Goal: Task Accomplishment & Management: Manage account settings

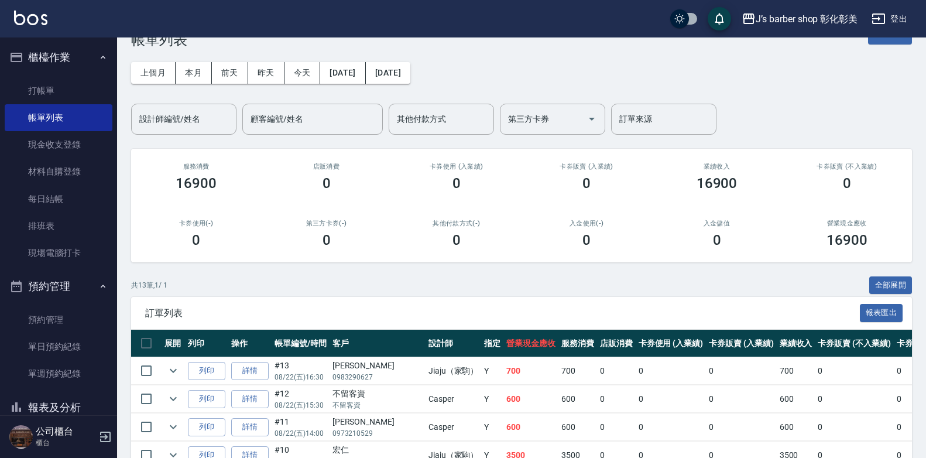
scroll to position [59, 0]
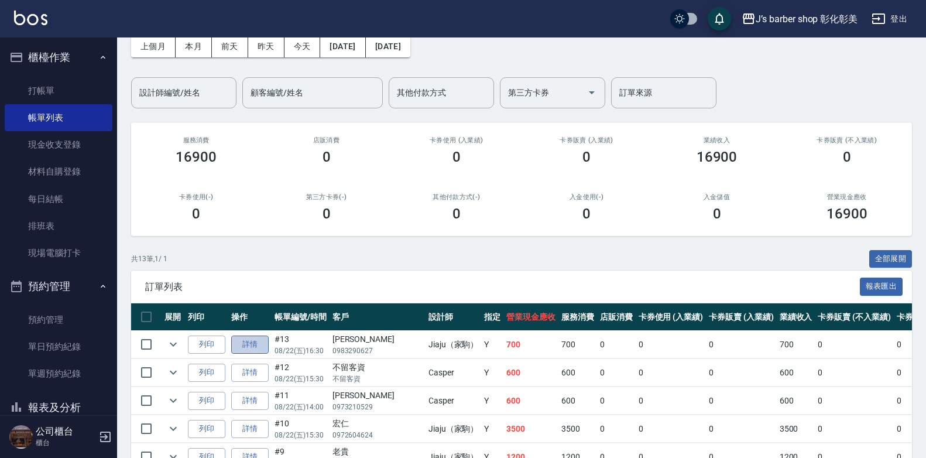
click at [252, 343] on link "詳情" at bounding box center [249, 344] width 37 height 18
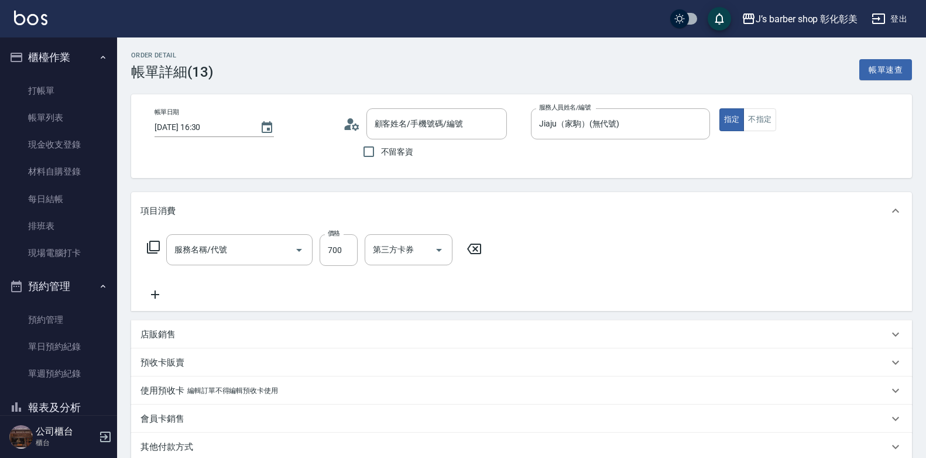
type input "[DATE] 16:30"
type input "Jiaju（家駒）(無代號)"
type input "[PERSON_NAME]/0983290627/null"
type input "指定ＪＫ(102)"
click at [395, 124] on input "[PERSON_NAME]/0983290627/null" at bounding box center [428, 124] width 112 height 20
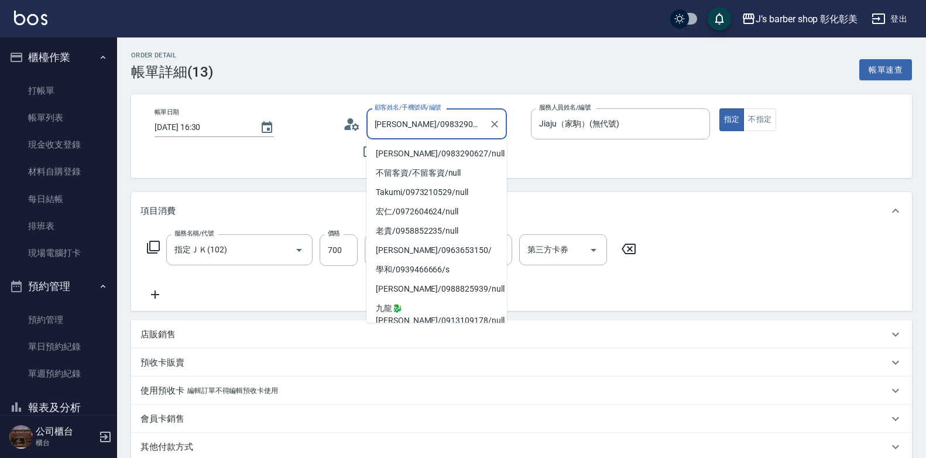
click at [393, 124] on input "[PERSON_NAME]/0983290627/null" at bounding box center [428, 124] width 112 height 20
click at [476, 122] on input "[PERSON_NAME]/0983290627/null" at bounding box center [428, 124] width 112 height 20
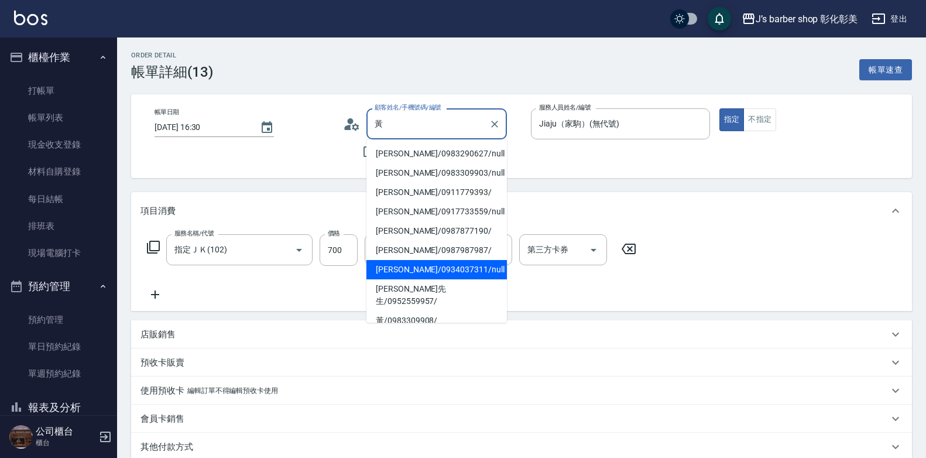
click at [425, 266] on li "[PERSON_NAME]/0934037311/null" at bounding box center [436, 269] width 140 height 19
type input "[PERSON_NAME]/0934037311/null"
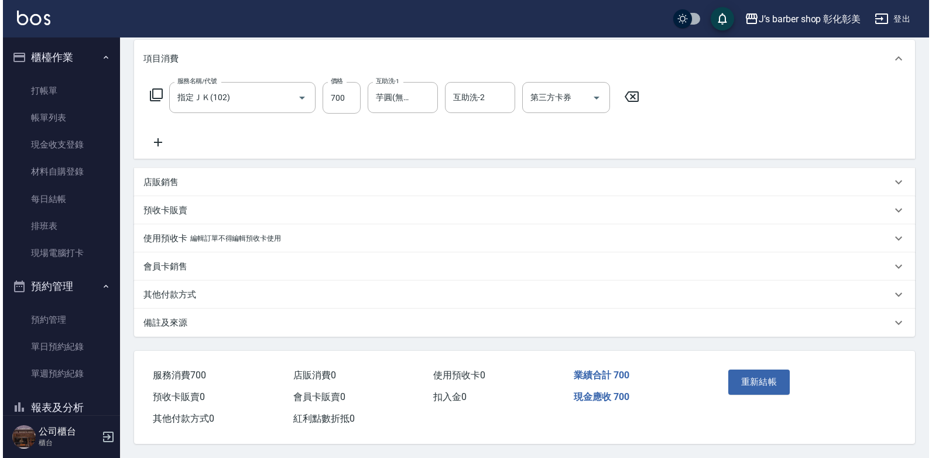
scroll to position [157, 0]
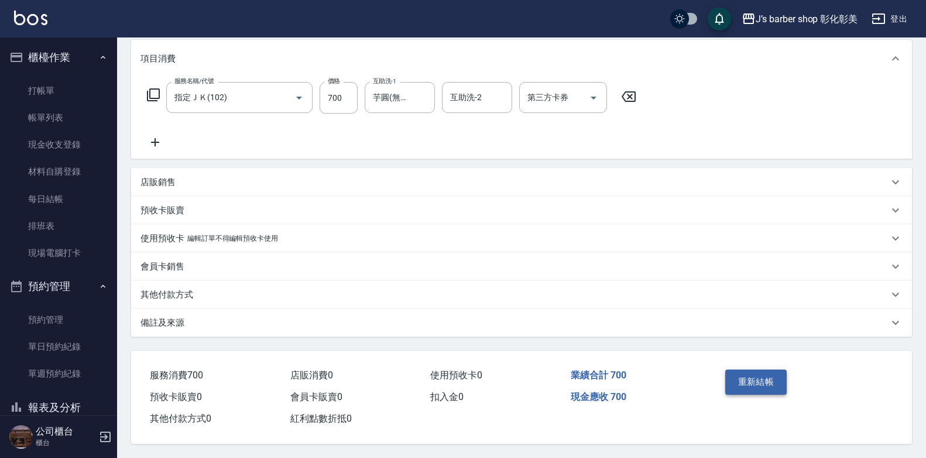
click at [745, 375] on button "重新結帳" at bounding box center [756, 381] width 62 height 25
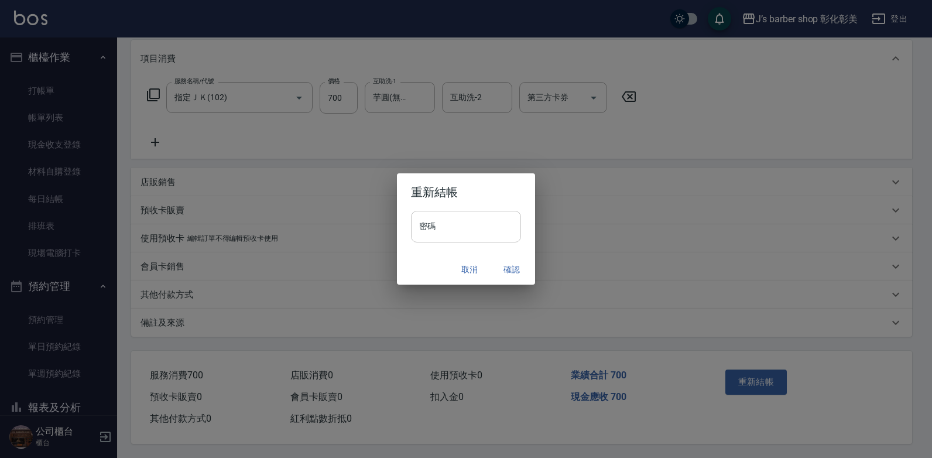
click at [450, 222] on input "密碼" at bounding box center [466, 227] width 110 height 32
type input "****"
click at [507, 270] on button "確認" at bounding box center [511, 270] width 37 height 22
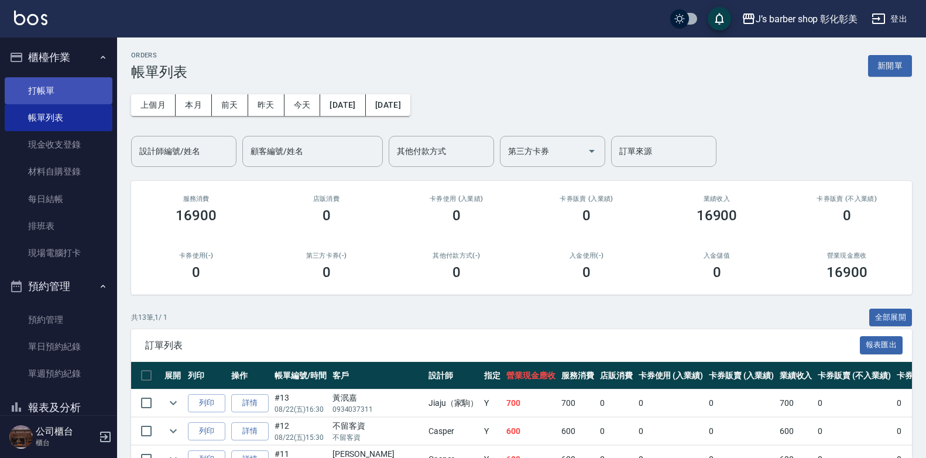
click at [90, 97] on link "打帳單" at bounding box center [59, 90] width 108 height 27
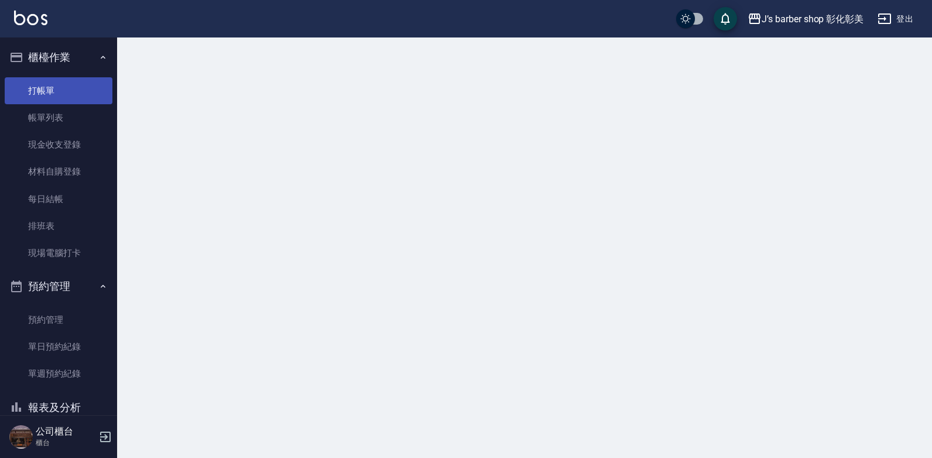
click at [90, 97] on link "打帳單" at bounding box center [59, 90] width 108 height 27
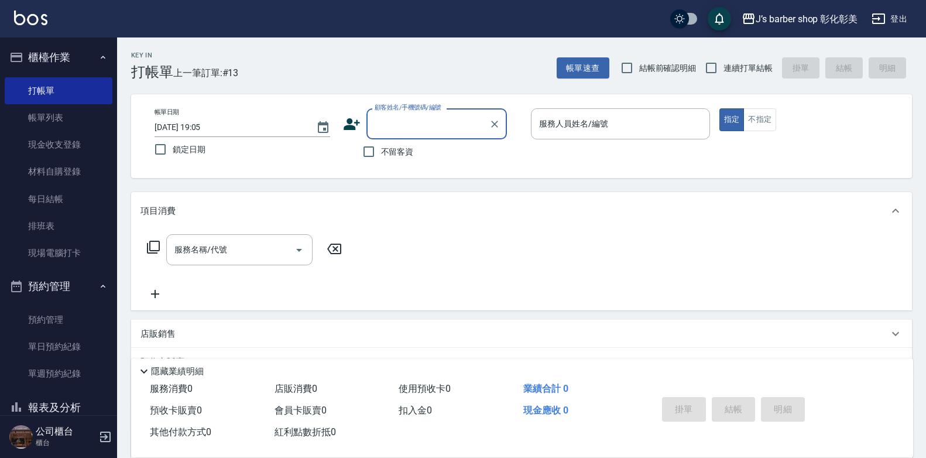
click at [205, 125] on input "[DATE] 19:05" at bounding box center [230, 127] width 150 height 19
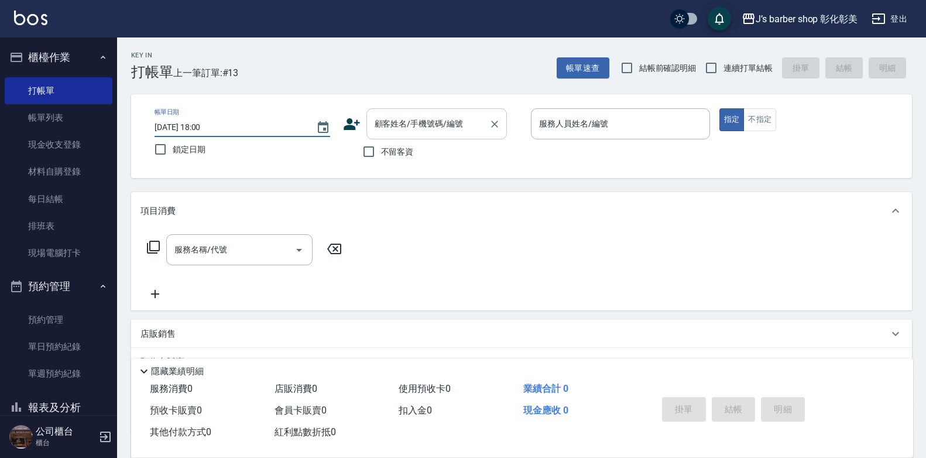
type input "[DATE] 18:00"
click at [395, 125] on div "顧客姓名/手機號碼/編號 顧客姓名/手機號碼/編號" at bounding box center [436, 123] width 140 height 31
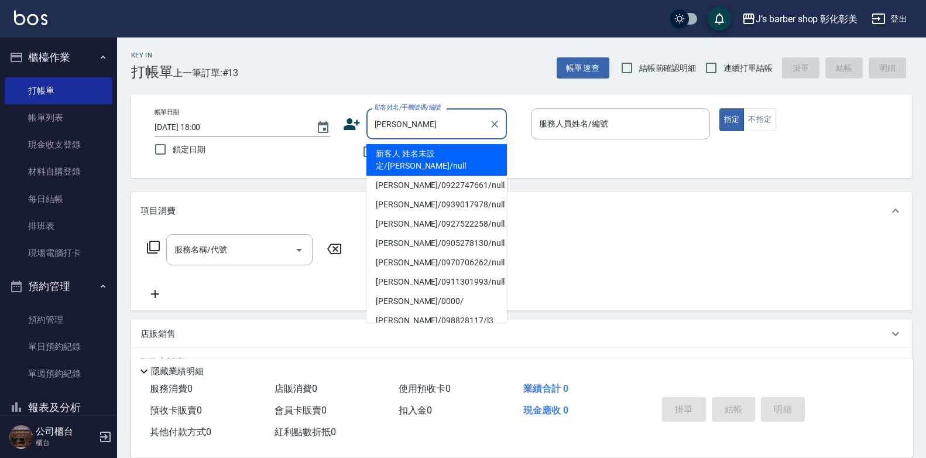
click at [428, 253] on li "[PERSON_NAME]/0970706262/null" at bounding box center [436, 262] width 140 height 19
type input "[PERSON_NAME]/0970706262/null"
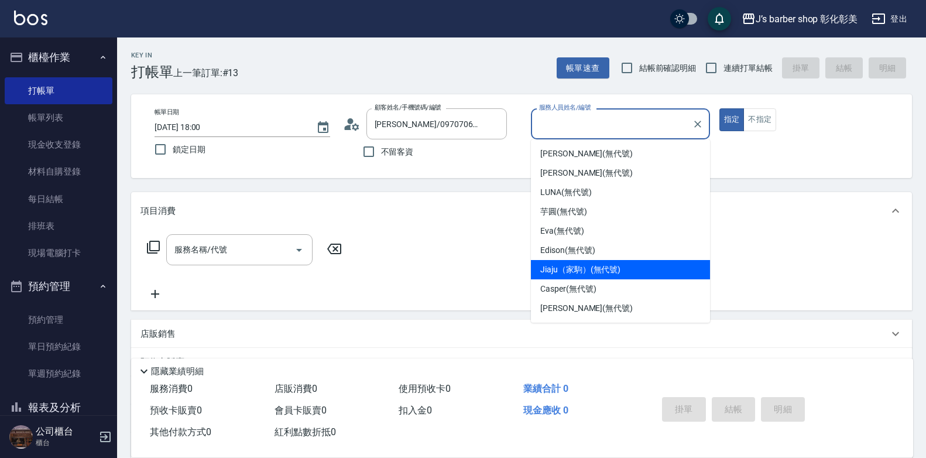
click at [637, 264] on div "Jiaju（家駒） (無代號)" at bounding box center [620, 269] width 179 height 19
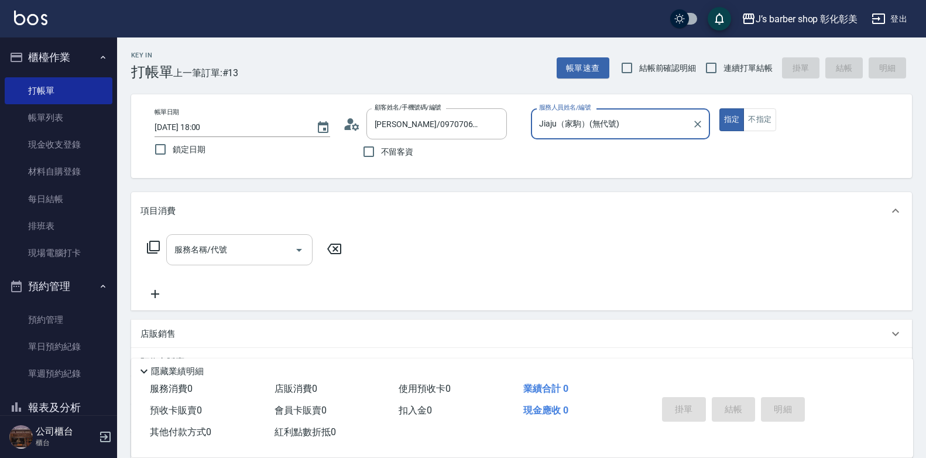
type input "Jiaju（家駒）(無代號)"
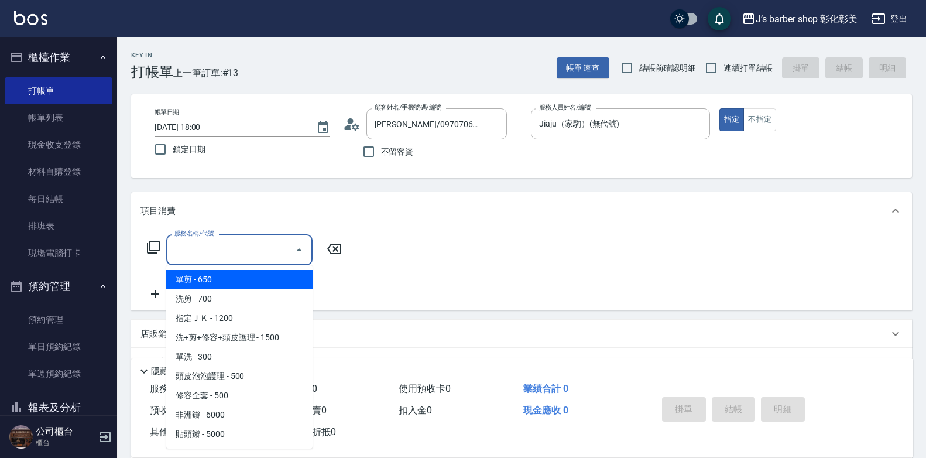
click at [200, 248] on input "服務名稱/代號" at bounding box center [231, 249] width 118 height 20
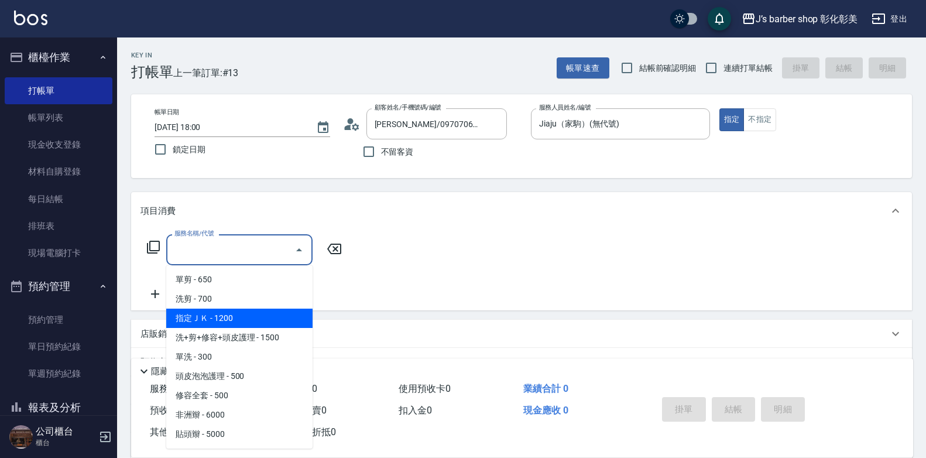
click at [248, 318] on span "指定ＪＫ - 1200" at bounding box center [239, 318] width 146 height 19
click at [248, 318] on div "項目消費 服務名稱/代號 服務名稱/代號 店販銷售 服務人員姓名/編號 服務人員姓名/編號 商品代號/名稱 商品代號/名稱 預收卡販賣 卡券名稱/代號 卡券名…" at bounding box center [521, 326] width 781 height 268
type input "指定ＪＫ(102)"
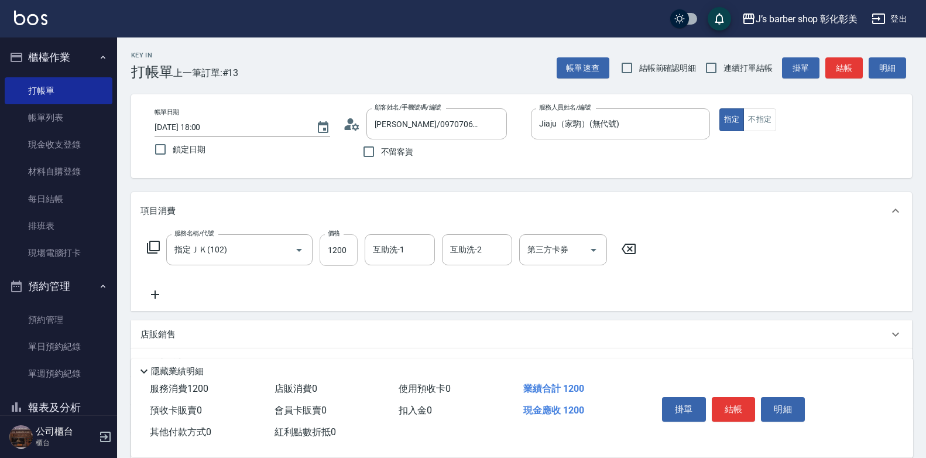
click at [337, 245] on input "1200" at bounding box center [339, 250] width 38 height 32
click at [431, 255] on div "互助洗-1" at bounding box center [400, 249] width 70 height 31
type input "1100"
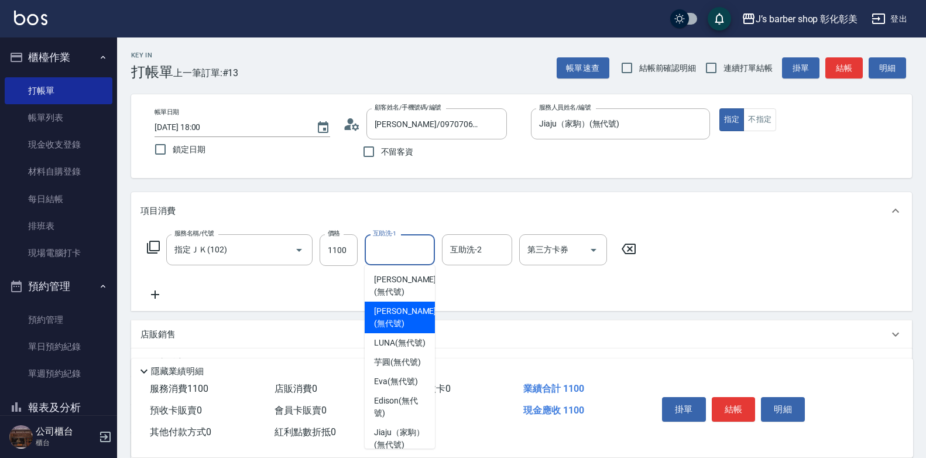
click at [482, 293] on div "服務名稱/代號 指定ＪＫ(102) 服務名稱/代號 價格 1100 價格 互助洗-1 互助洗-1 互助洗-2 互助洗-2 第三方卡券 第三方卡券" at bounding box center [391, 267] width 503 height 67
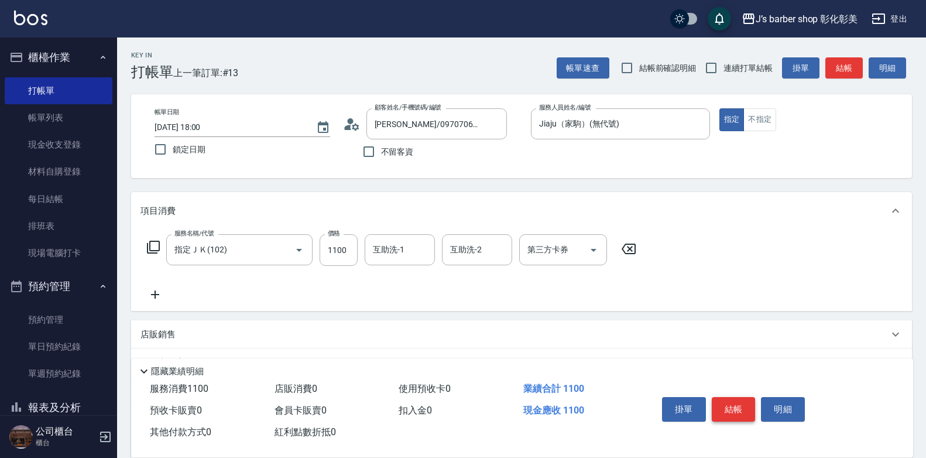
click at [736, 407] on button "結帳" at bounding box center [734, 409] width 44 height 25
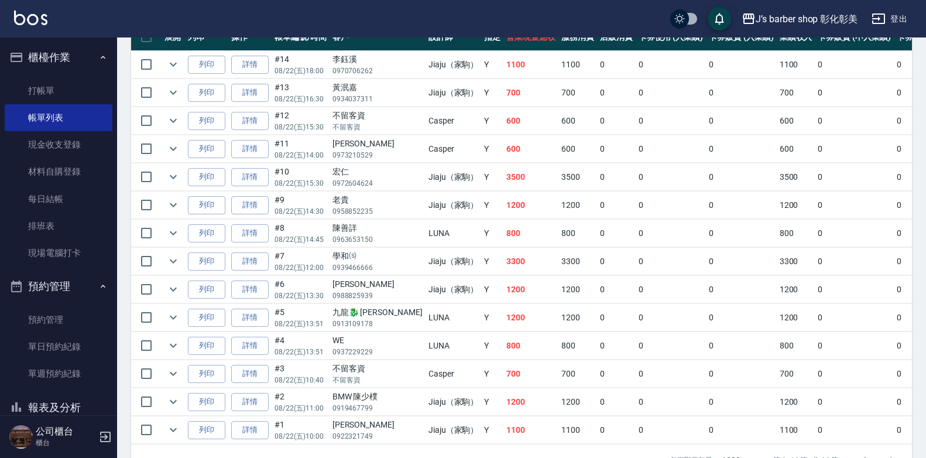
scroll to position [321, 0]
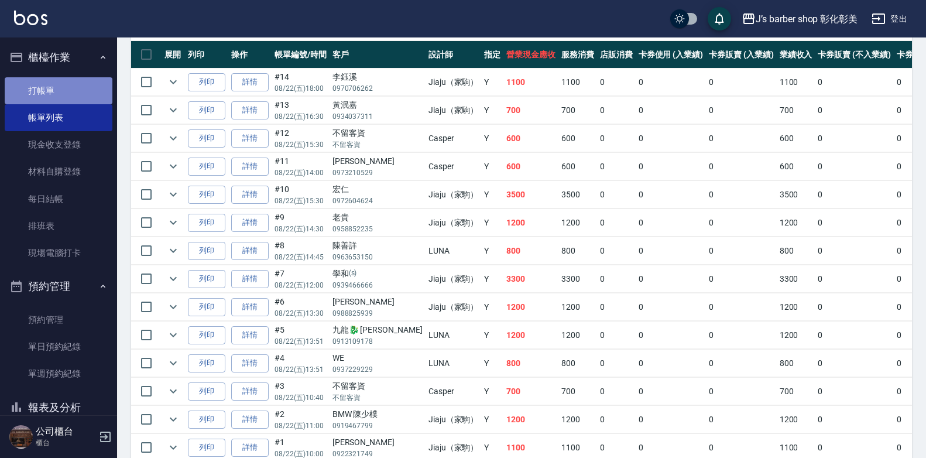
click at [66, 92] on link "打帳單" at bounding box center [59, 90] width 108 height 27
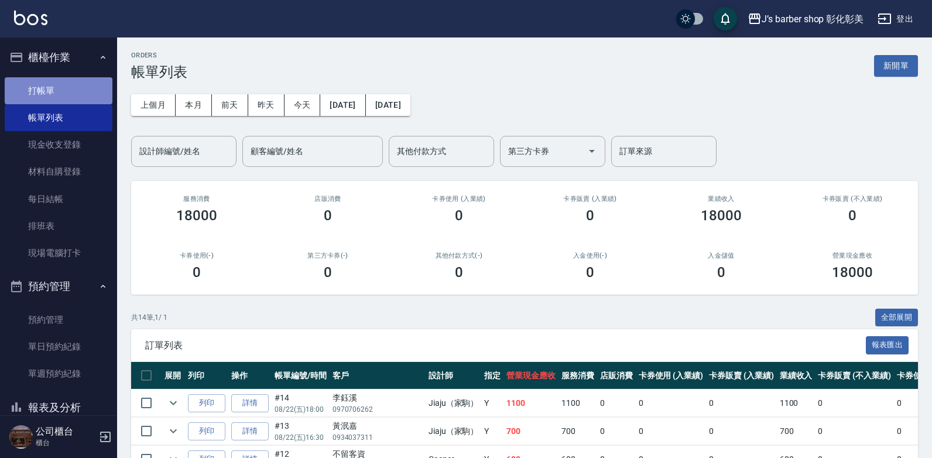
click at [66, 91] on link "打帳單" at bounding box center [59, 90] width 108 height 27
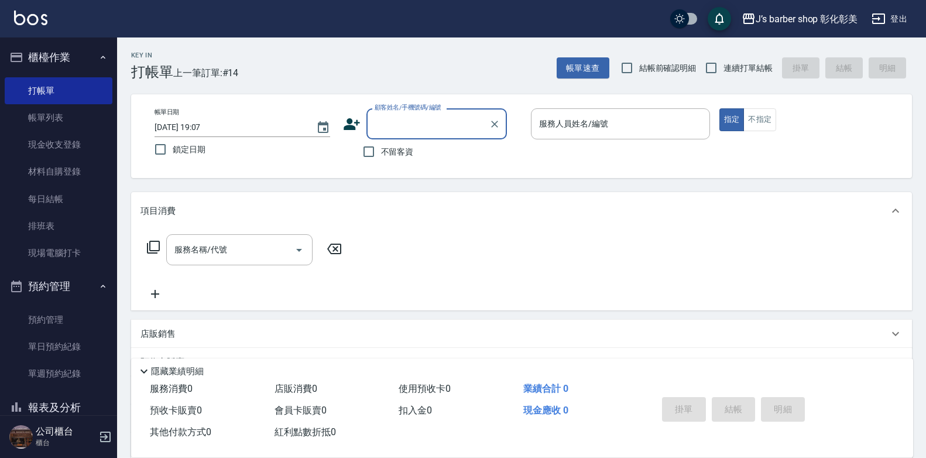
click at [204, 126] on input "[DATE] 19:07" at bounding box center [230, 127] width 150 height 19
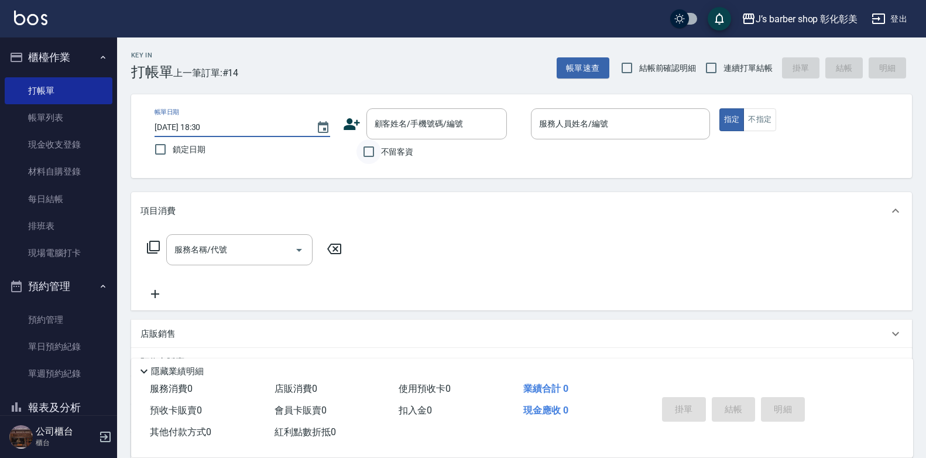
type input "[DATE] 18:30"
click at [368, 155] on input "不留客資" at bounding box center [369, 151] width 25 height 25
click at [372, 152] on input "不留客資" at bounding box center [369, 151] width 25 height 25
checkbox input "true"
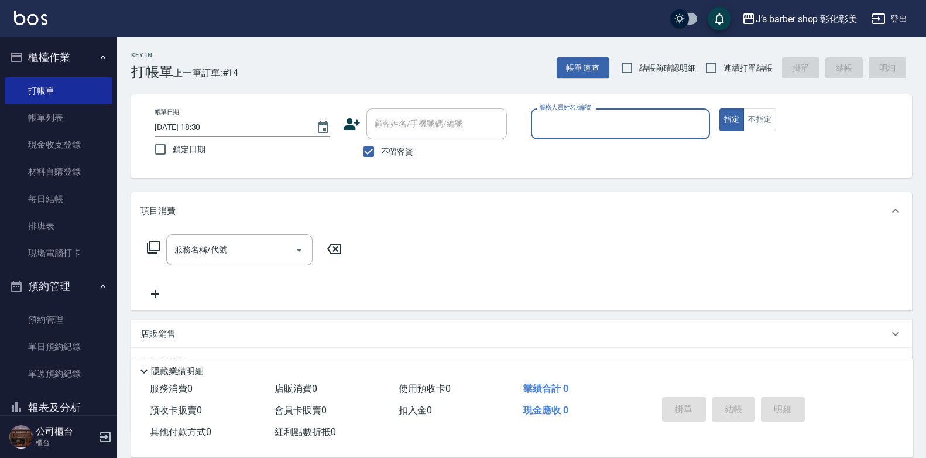
click at [639, 133] on input "服務人員姓名/編號" at bounding box center [620, 124] width 169 height 20
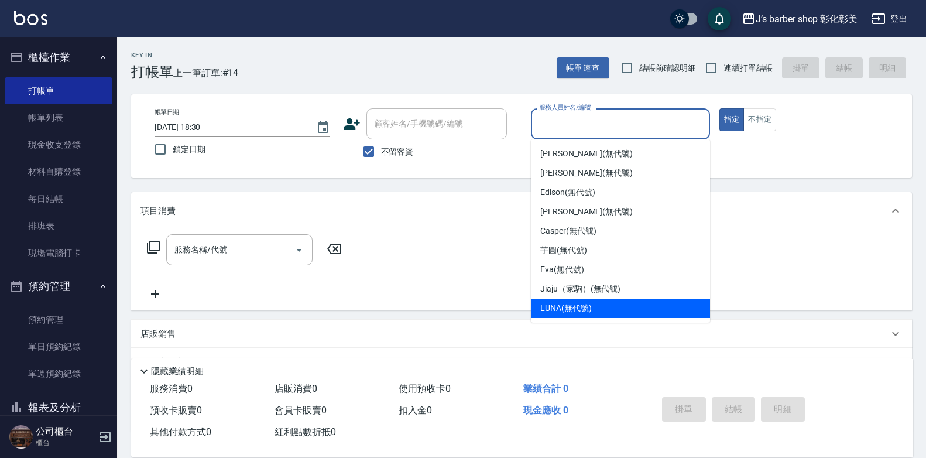
click at [623, 299] on div "LUNA (無代號)" at bounding box center [620, 308] width 179 height 19
type input "LUNA(無代號)"
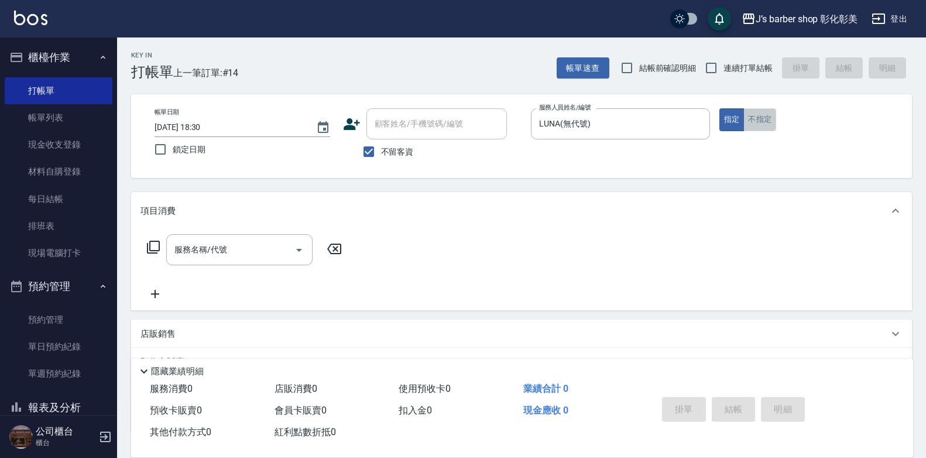
click at [752, 119] on button "不指定" at bounding box center [759, 119] width 33 height 23
click at [218, 249] on div "服務名稱/代號 服務名稱/代號" at bounding box center [239, 249] width 146 height 31
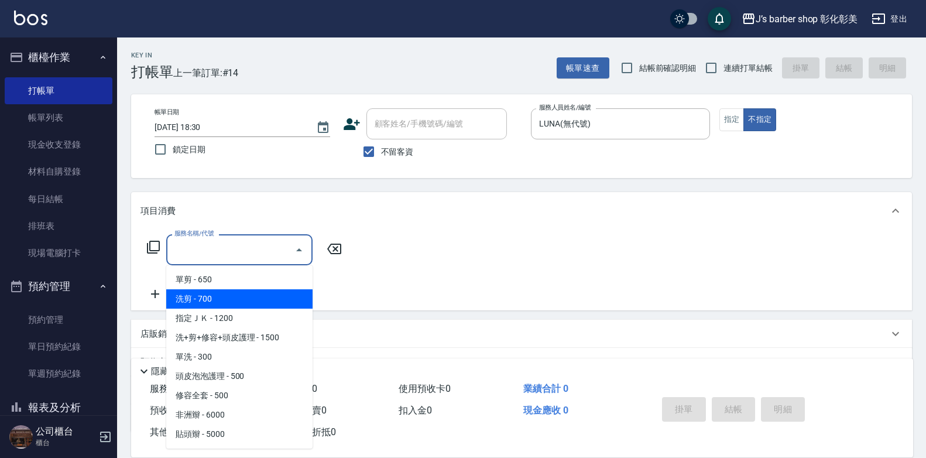
click at [247, 307] on span "洗剪 - 700" at bounding box center [239, 298] width 146 height 19
type input "洗剪(101)"
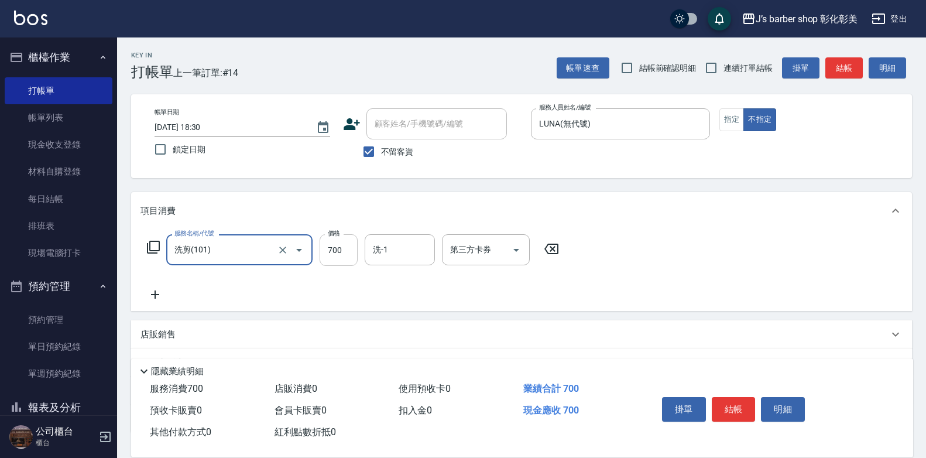
click at [334, 245] on input "700" at bounding box center [339, 250] width 38 height 32
type input "800"
click at [382, 248] on div "洗-1 洗-1" at bounding box center [400, 249] width 70 height 31
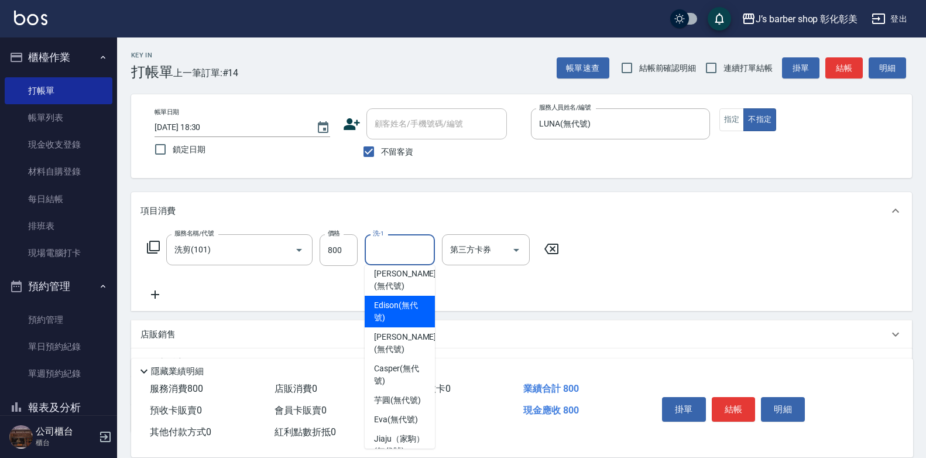
scroll to position [98, 0]
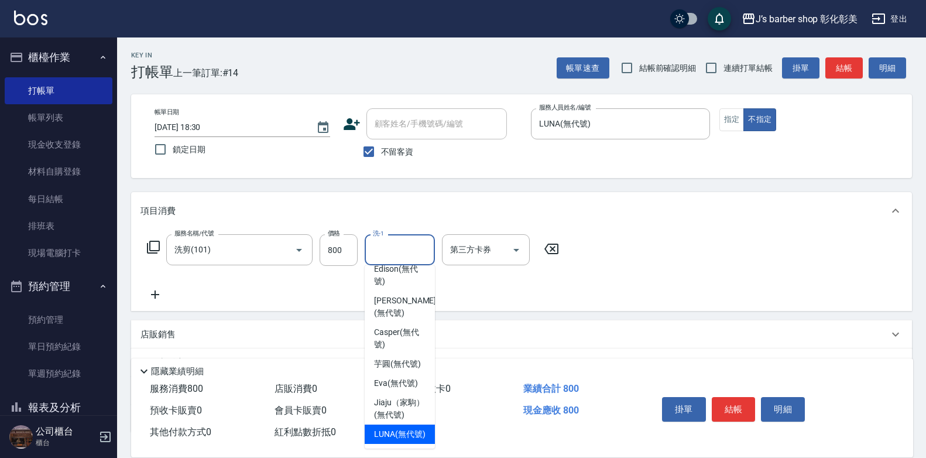
click at [412, 428] on span "LUNA (無代號)" at bounding box center [400, 434] width 52 height 12
click at [412, 423] on div "服務消費 800 店販消費 0 使用預收卡 0 業績合計 800 預收卡販賣 0 會員卡販賣 0 扣入金 0 現金應收 800 其他付款方式 0 紅利點數折抵…" at bounding box center [387, 410] width 512 height 65
type input "LUNA(無代號)"
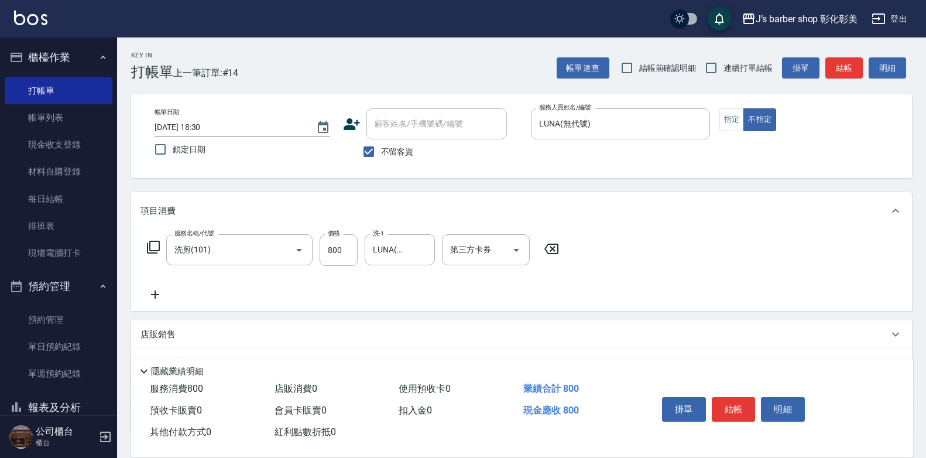
click at [173, 332] on p "店販銷售" at bounding box center [157, 334] width 35 height 12
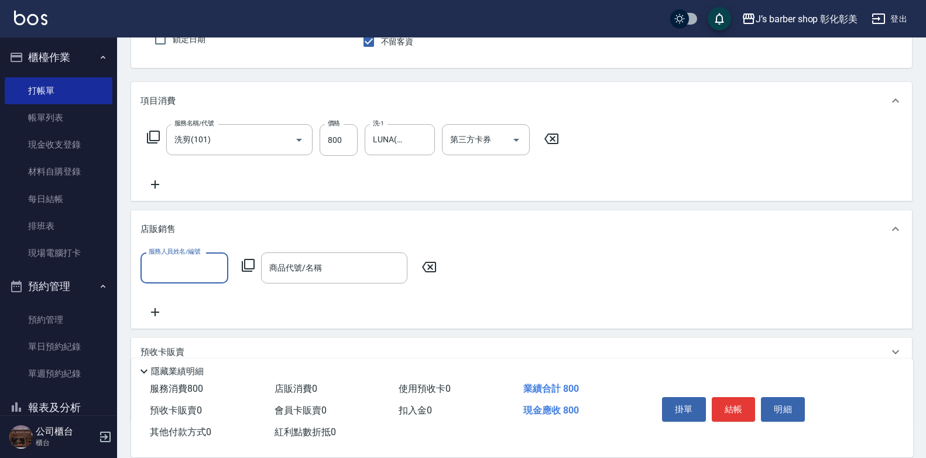
scroll to position [117, 0]
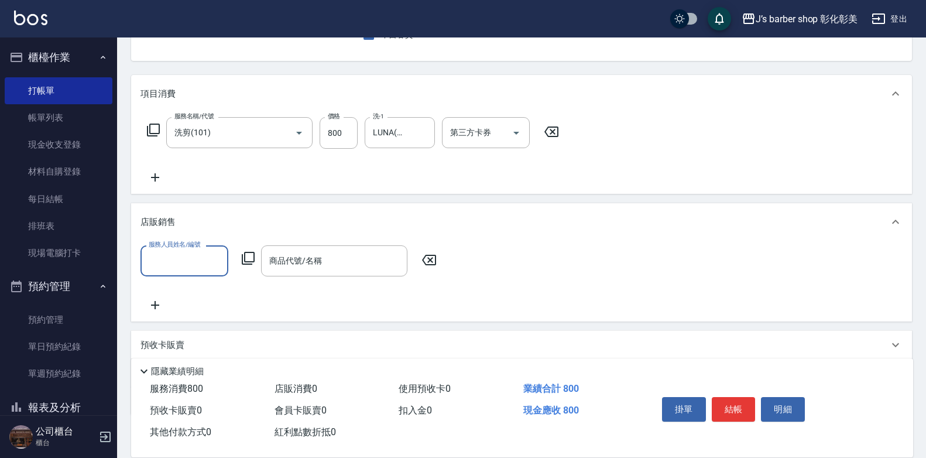
click at [169, 261] on input "服務人員姓名/編號" at bounding box center [184, 261] width 77 height 20
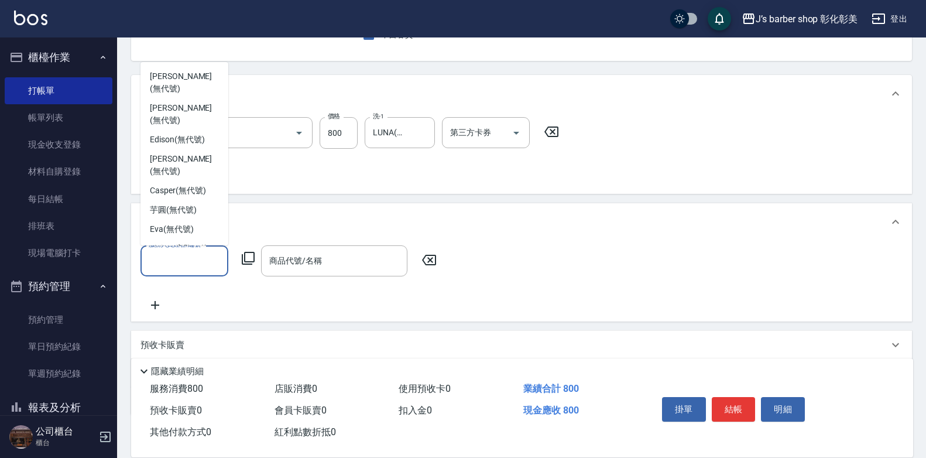
click at [197, 274] on span "LUNA (無代號)" at bounding box center [176, 280] width 52 height 12
type input "LUNA(無代號)"
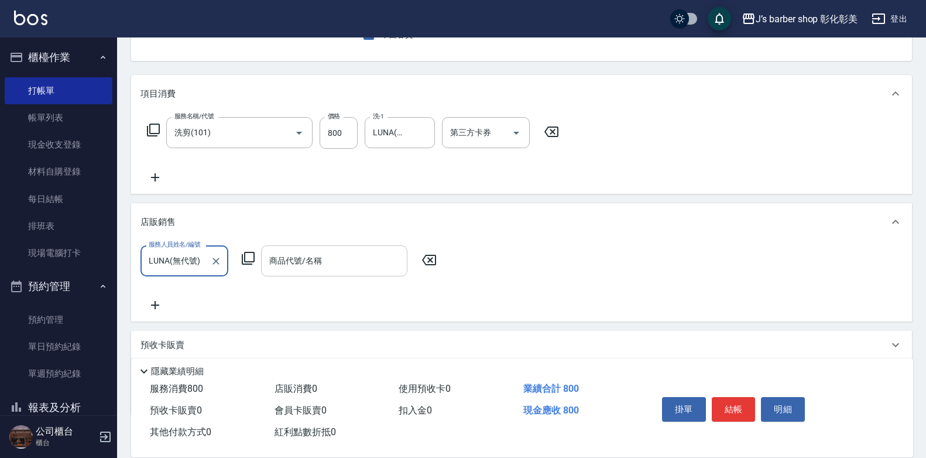
click at [316, 270] on input "商品代號/名稱" at bounding box center [334, 261] width 136 height 20
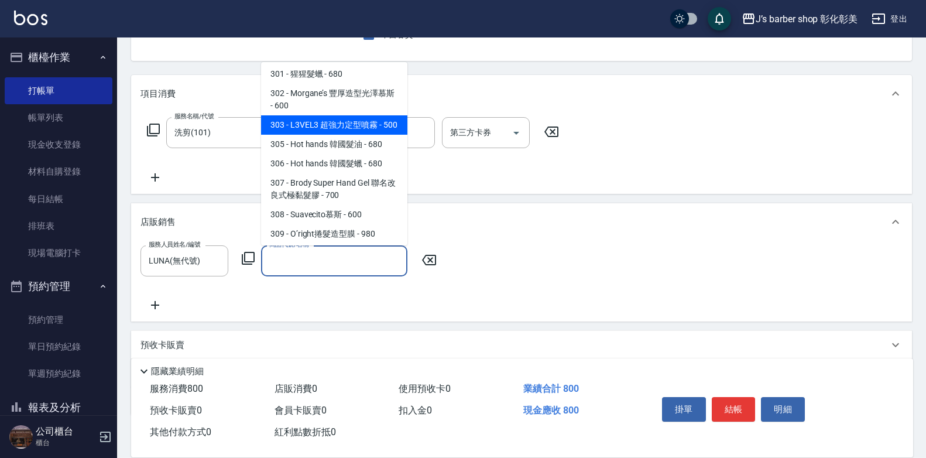
scroll to position [410, 0]
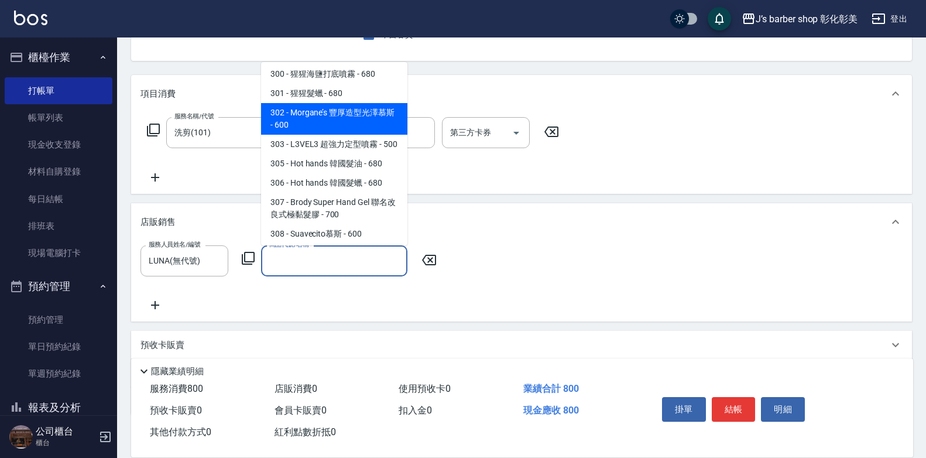
click at [370, 118] on span "302 - Morgane’s 豐厚造型光澤慕斯 - 600" at bounding box center [334, 119] width 146 height 32
type input "[PERSON_NAME] 豐厚造型[PERSON_NAME]"
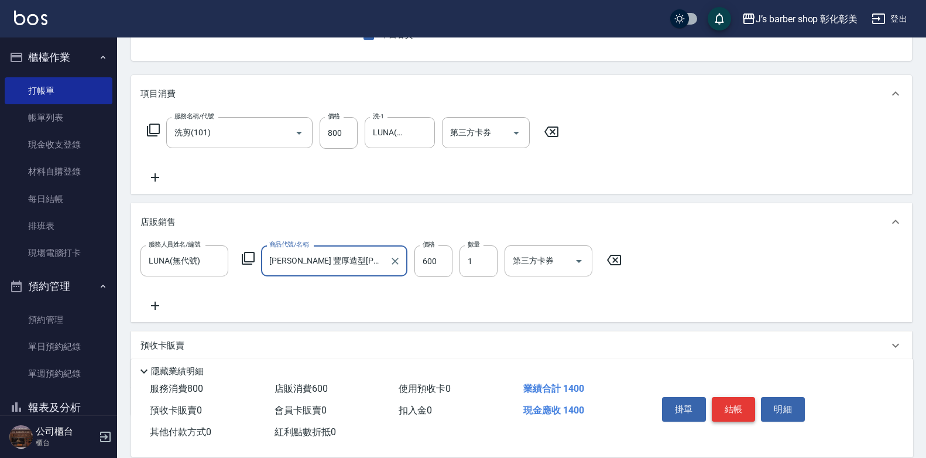
click at [721, 402] on button "結帳" at bounding box center [734, 409] width 44 height 25
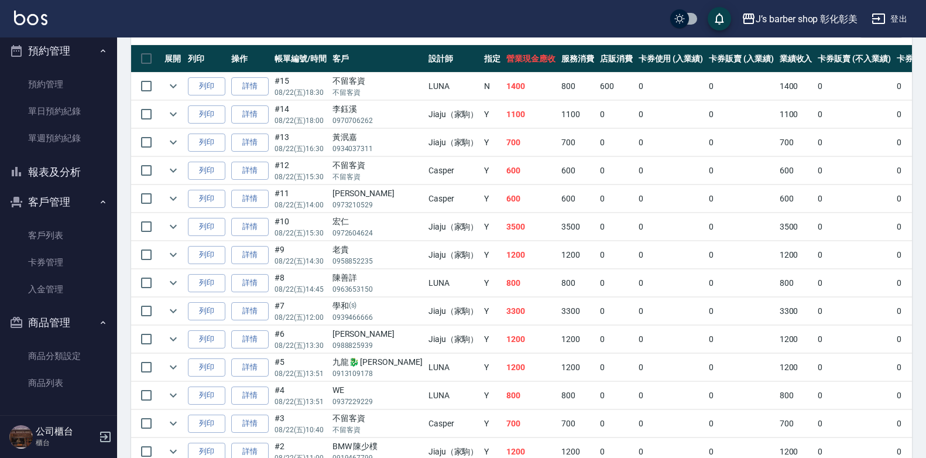
scroll to position [349, 0]
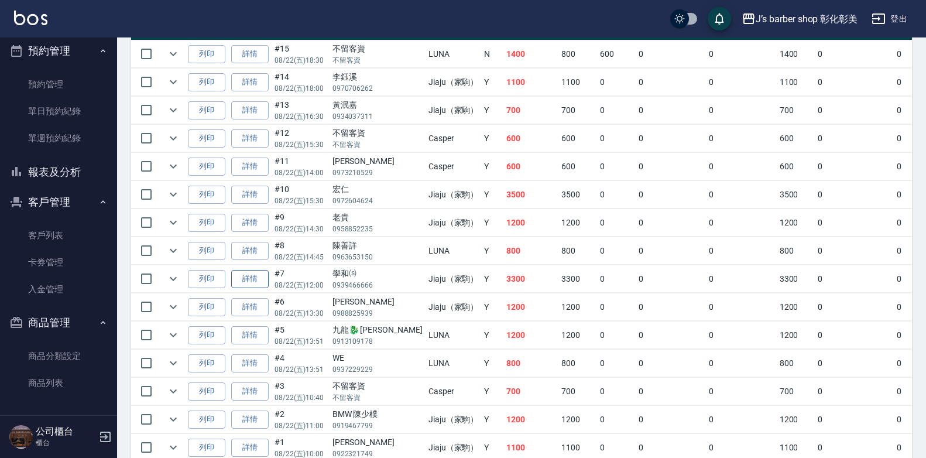
click at [253, 272] on link "詳情" at bounding box center [249, 279] width 37 height 18
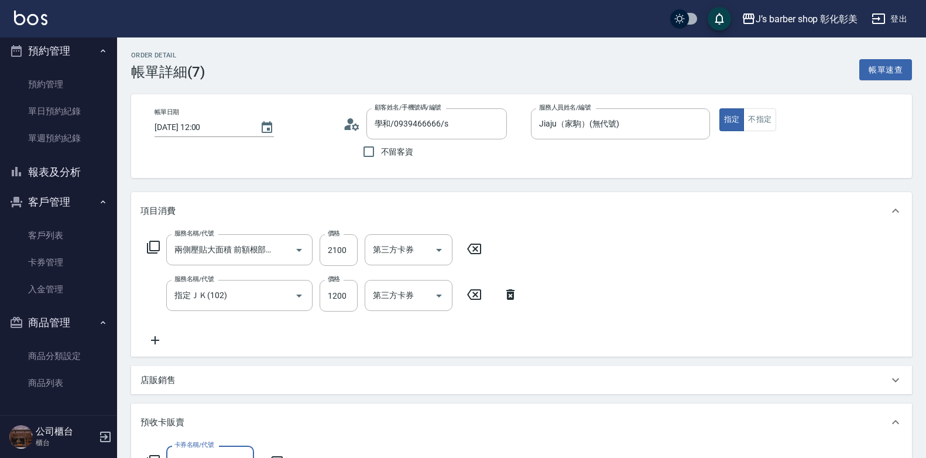
type input "學和/0939466666/s"
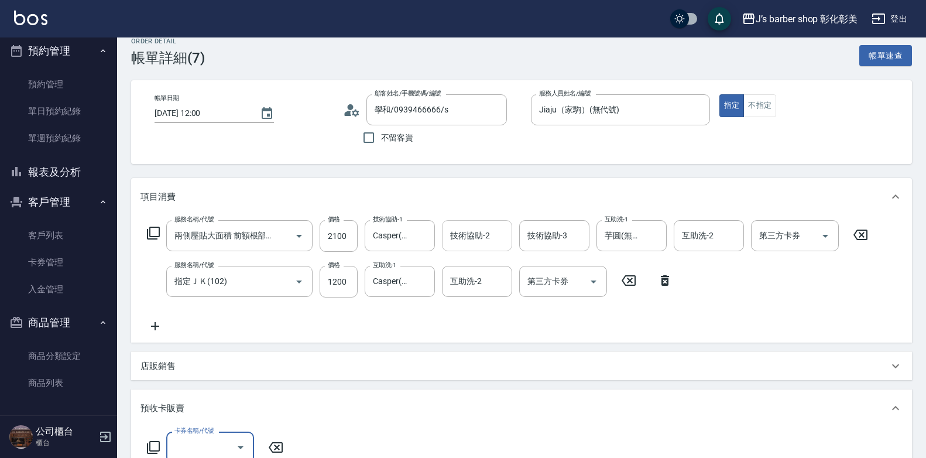
click at [471, 242] on input "技術協助-2" at bounding box center [477, 235] width 60 height 20
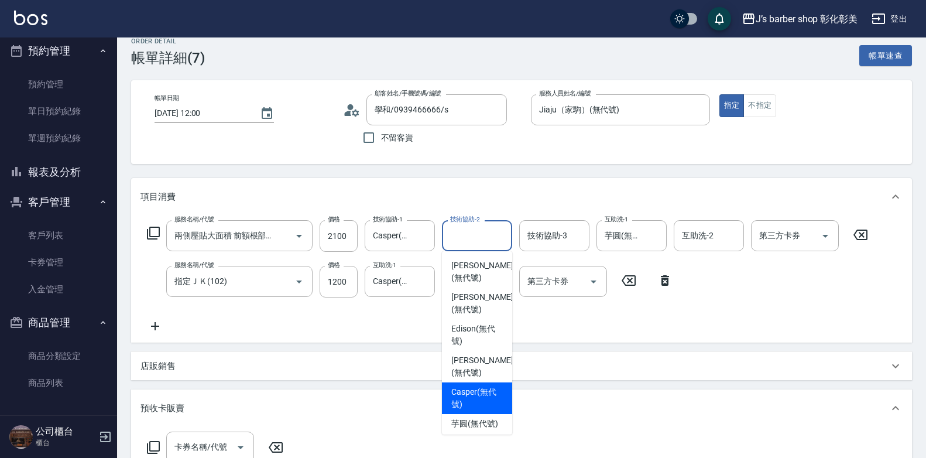
click at [478, 386] on span "Casper (無代號)" at bounding box center [477, 398] width 52 height 25
type input "Casper(無代號)"
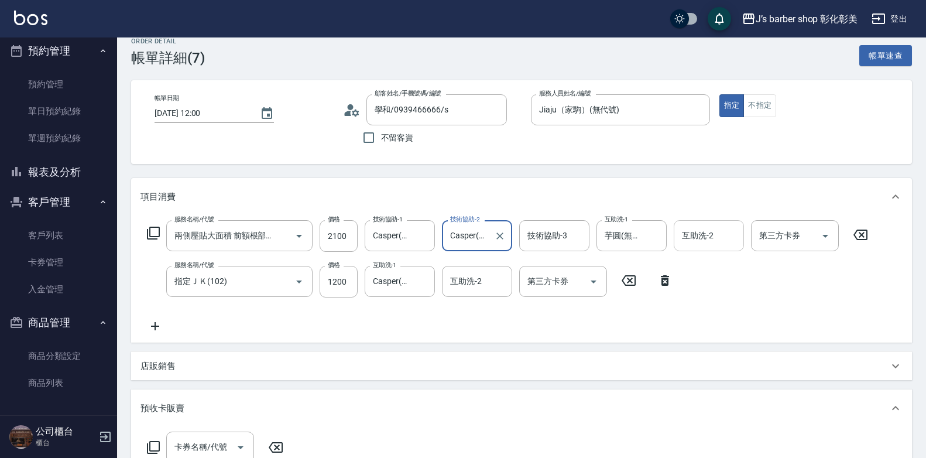
click at [686, 234] on input "互助洗-2" at bounding box center [709, 235] width 60 height 20
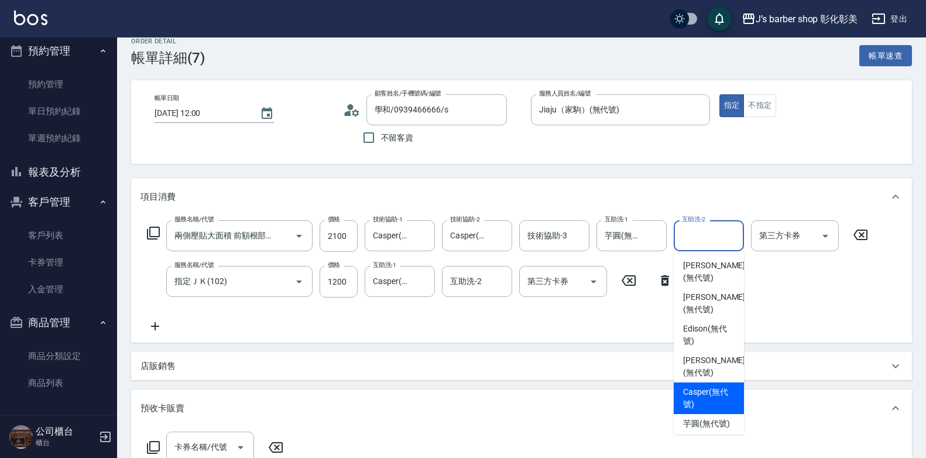
click at [695, 386] on span "Casper (無代號)" at bounding box center [709, 398] width 52 height 25
type input "Casper(無代號)"
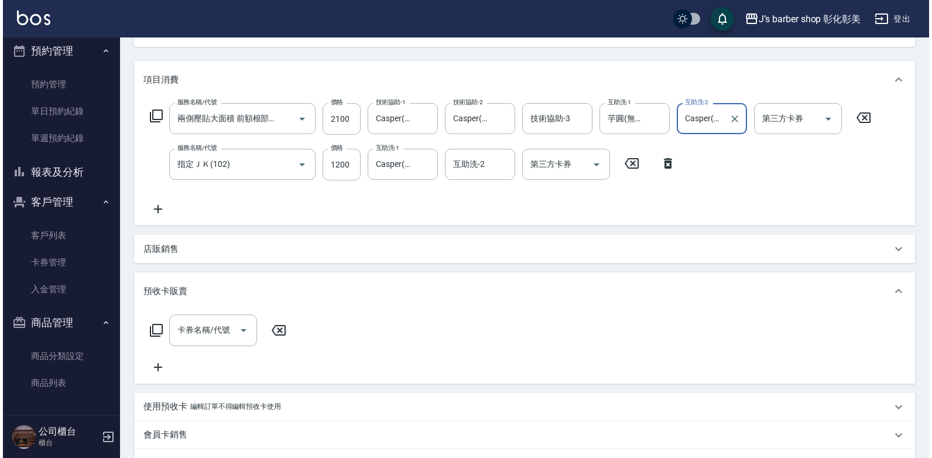
scroll to position [305, 0]
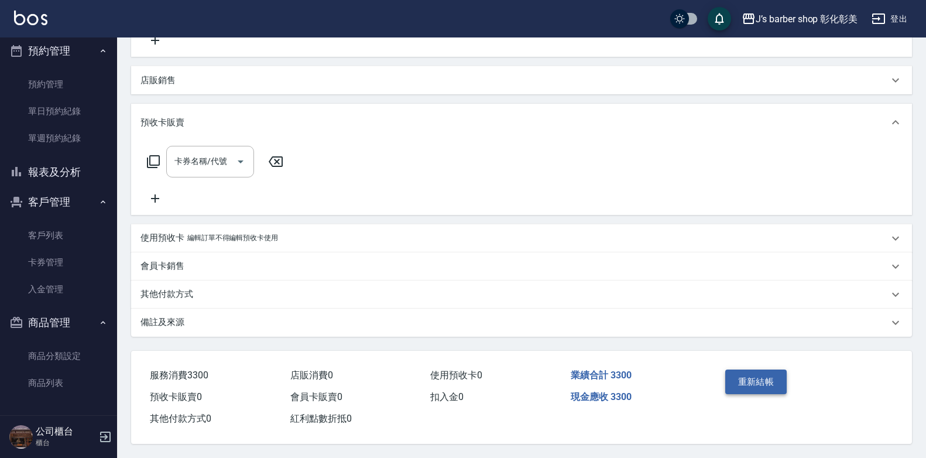
click at [763, 378] on button "重新結帳" at bounding box center [756, 381] width 62 height 25
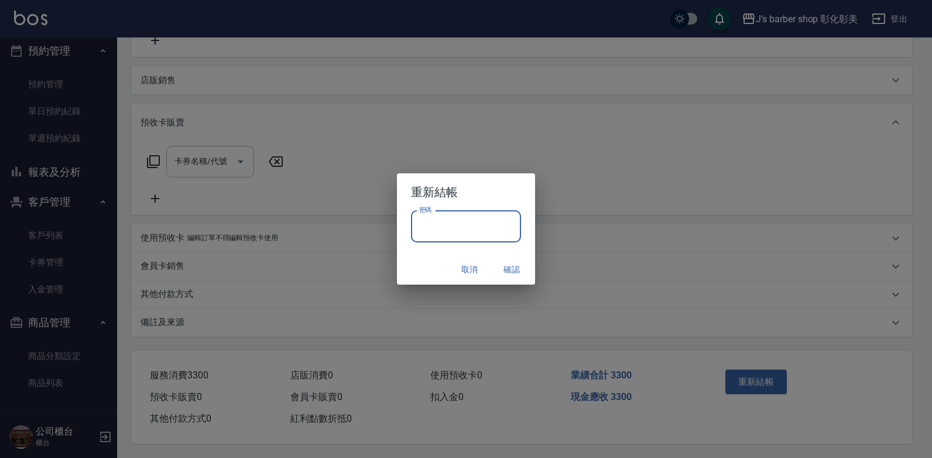
click at [492, 234] on input "密碼" at bounding box center [466, 227] width 110 height 32
type input "****"
click at [512, 273] on button "確認" at bounding box center [511, 270] width 37 height 22
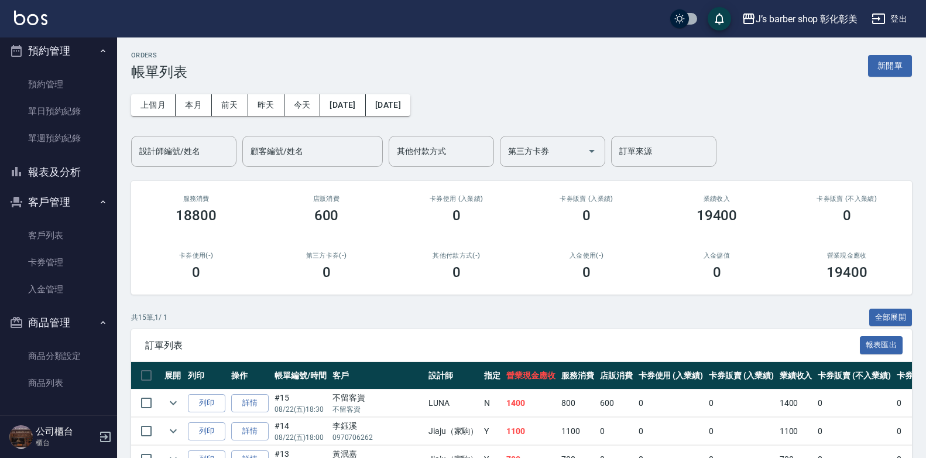
click at [39, 177] on button "報表及分析" at bounding box center [59, 172] width 108 height 30
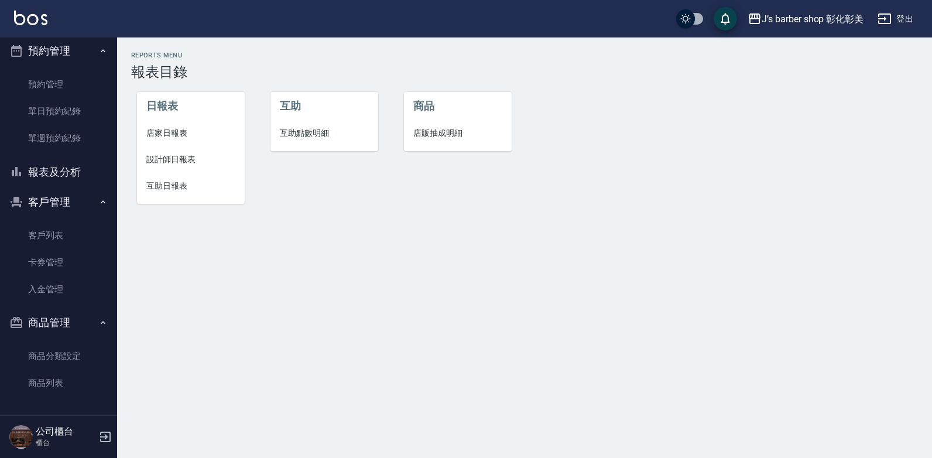
click at [310, 126] on li "互助點數明細" at bounding box center [324, 133] width 108 height 26
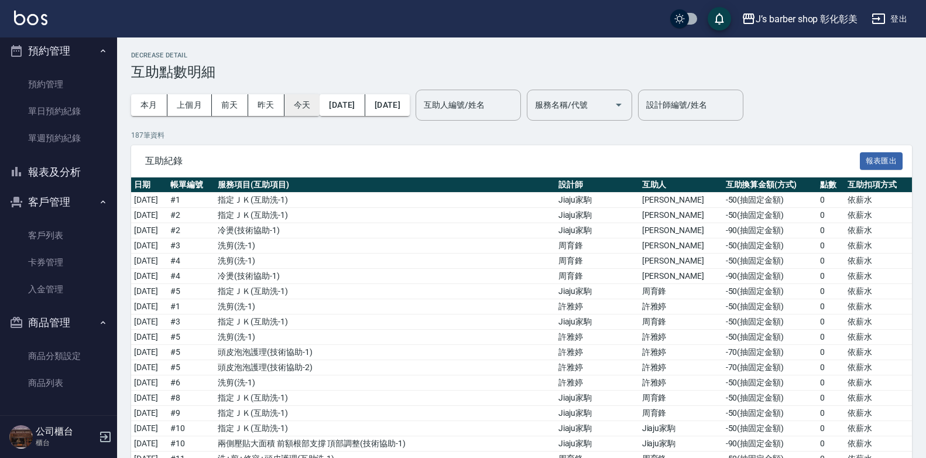
click at [306, 98] on button "今天" at bounding box center [303, 105] width 36 height 22
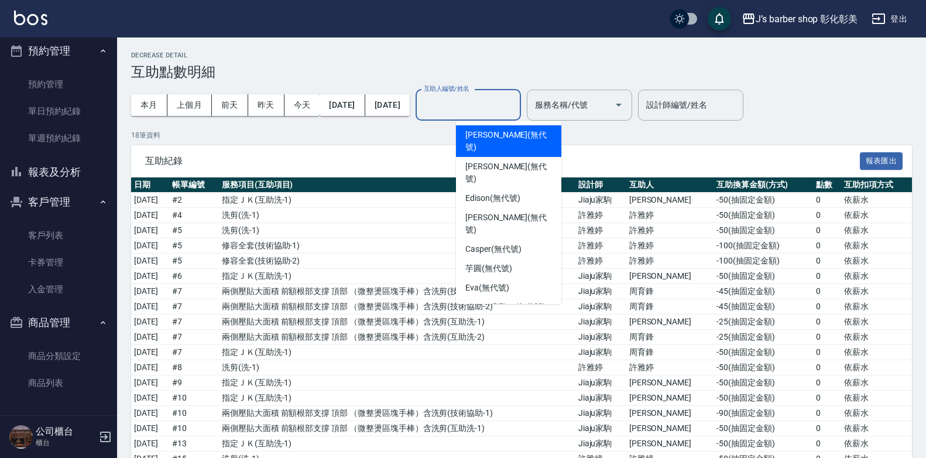
click at [491, 97] on div "互助人編號/姓名 互助人編號/姓名" at bounding box center [468, 105] width 105 height 31
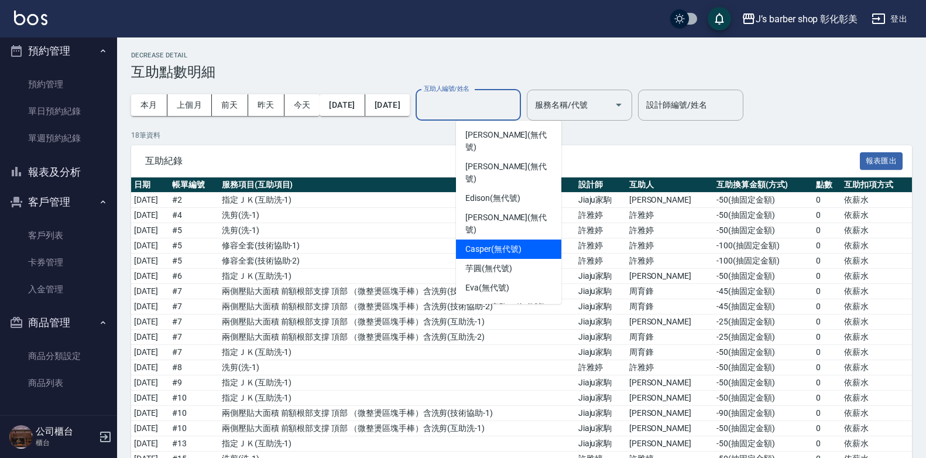
click at [508, 243] on span "Casper (無代號)" at bounding box center [493, 249] width 56 height 12
type input "Casper(無代號)"
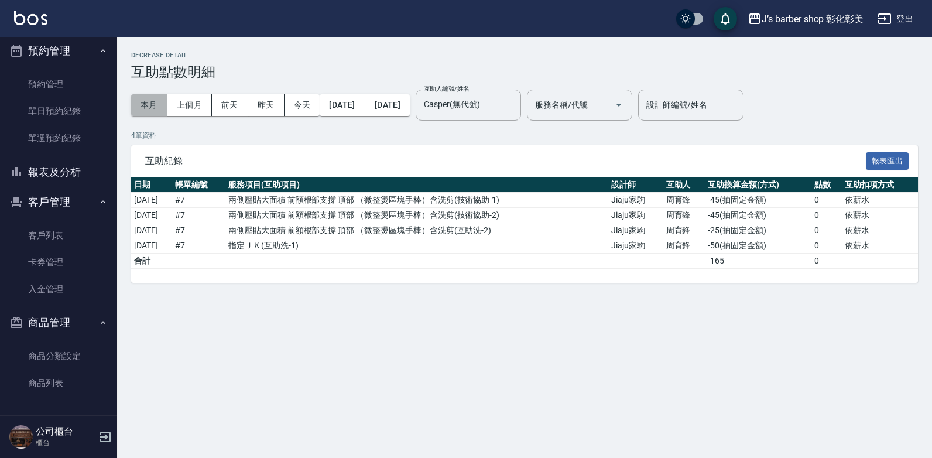
click at [149, 99] on button "本月" at bounding box center [149, 105] width 36 height 22
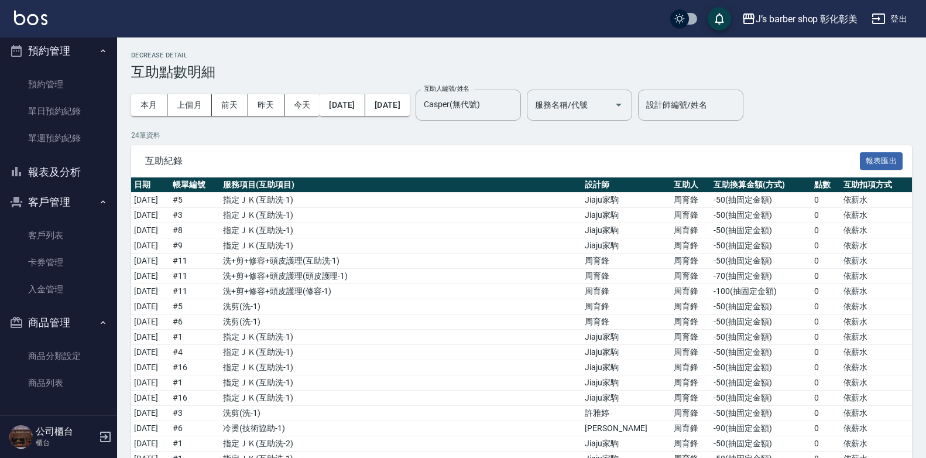
drag, startPoint x: 80, startPoint y: 90, endPoint x: 94, endPoint y: 193, distance: 104.6
click at [80, 90] on link "預約管理" at bounding box center [59, 84] width 108 height 27
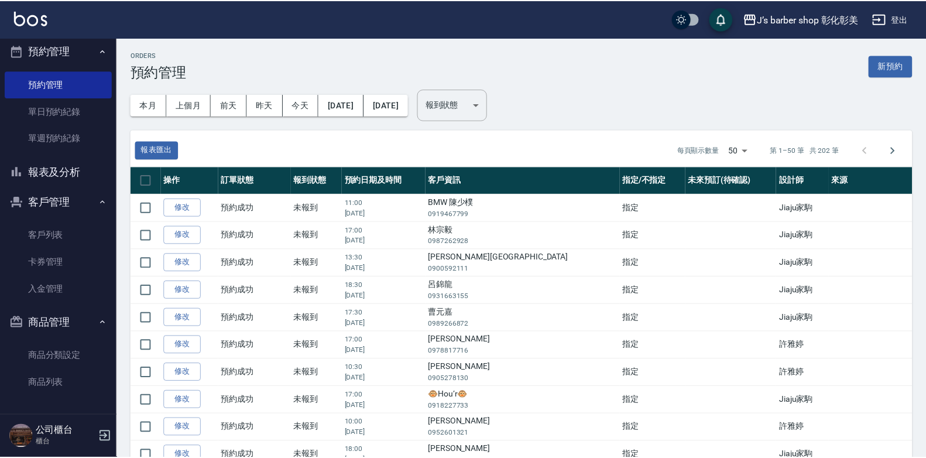
scroll to position [1, 0]
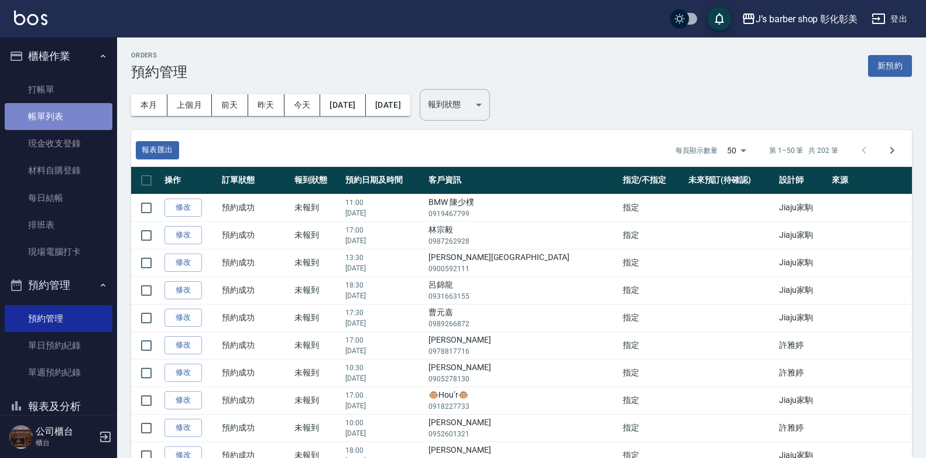
click at [63, 107] on link "帳單列表" at bounding box center [59, 116] width 108 height 27
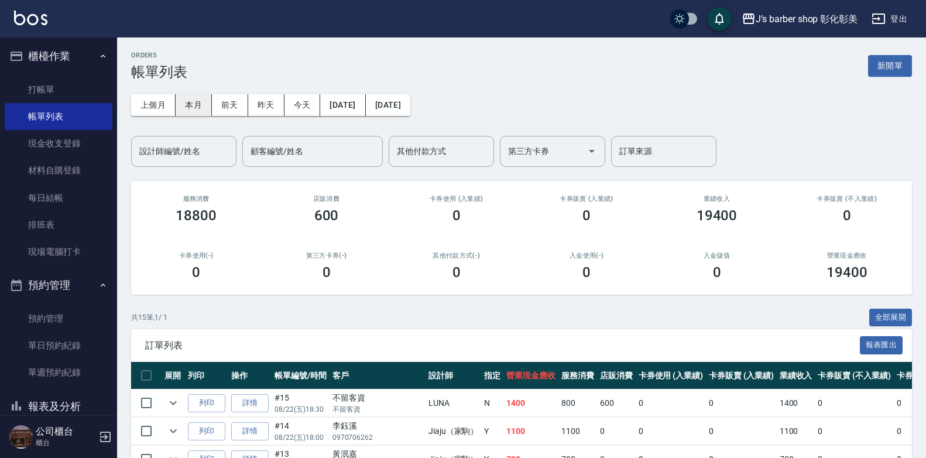
click at [200, 101] on button "本月" at bounding box center [194, 105] width 36 height 22
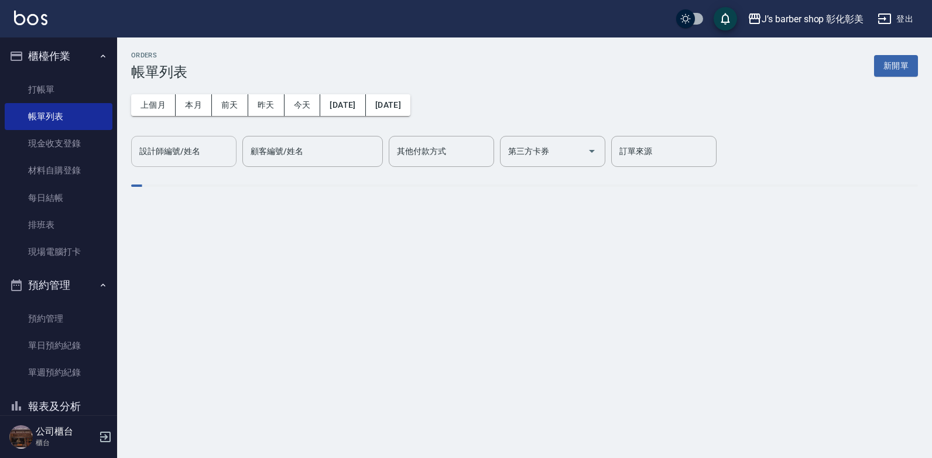
click at [199, 152] on div "設計師編號/姓名 設計師編號/姓名" at bounding box center [183, 151] width 105 height 31
click at [198, 148] on label "設計師編號/姓名" at bounding box center [169, 151] width 61 height 12
click at [198, 148] on input "設計師編號/姓名" at bounding box center [183, 151] width 95 height 20
click at [198, 147] on label "設計師編號/姓名" at bounding box center [169, 151] width 61 height 12
click at [198, 147] on input "設計師編號/姓名" at bounding box center [183, 151] width 95 height 20
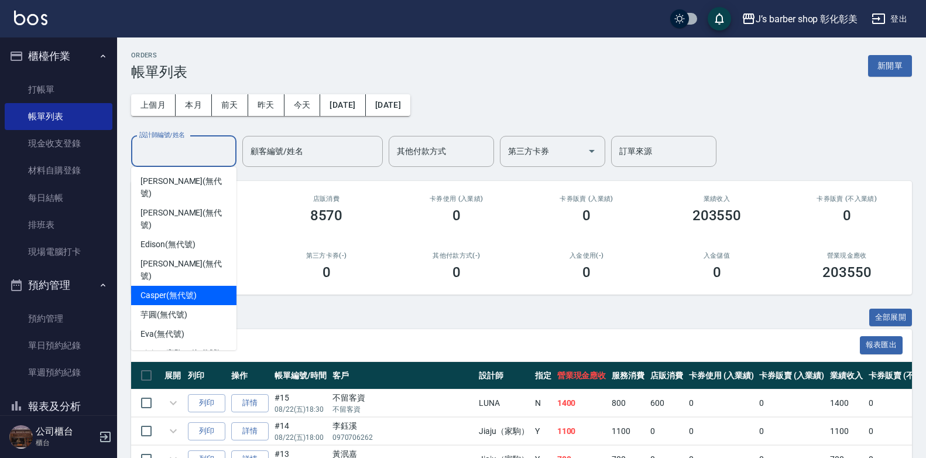
click at [193, 289] on span "Casper (無代號)" at bounding box center [168, 295] width 56 height 12
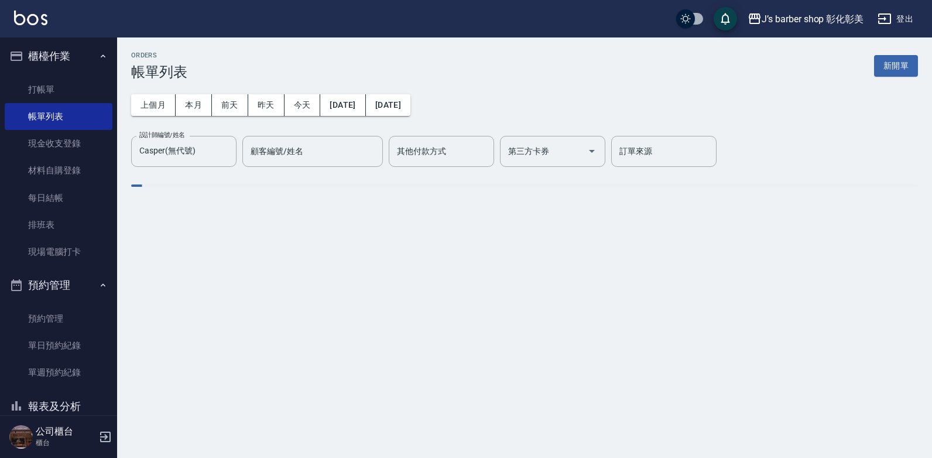
click at [193, 255] on div "ORDERS 帳單列表 新開單 上個月 本月 [DATE] [DATE] [DATE] [DATE] [DATE] 設計師編號/姓名 [PERSON_NAME…" at bounding box center [466, 229] width 932 height 458
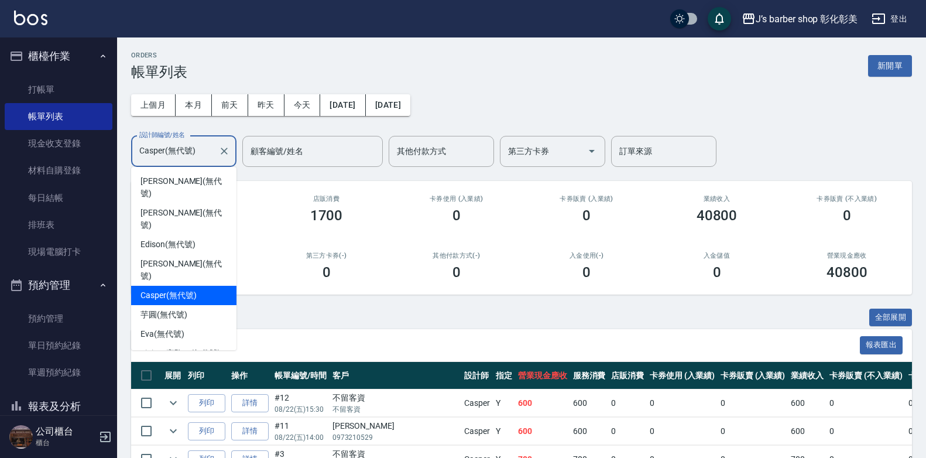
drag, startPoint x: 199, startPoint y: 151, endPoint x: 198, endPoint y: 157, distance: 6.0
click at [198, 156] on input "Casper(無代號)" at bounding box center [174, 151] width 77 height 20
click at [198, 363] on div "LUNA (無代號)" at bounding box center [183, 372] width 105 height 19
type input "LUNA(無代號)"
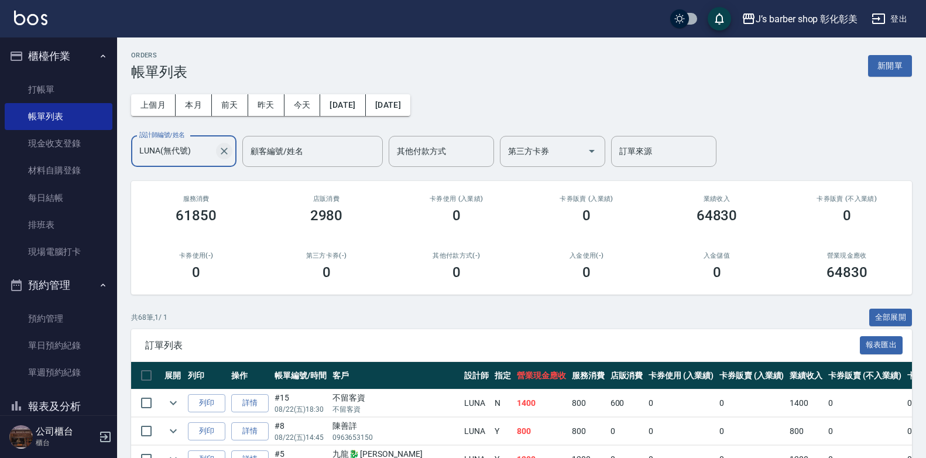
click at [224, 150] on icon "Clear" at bounding box center [224, 151] width 7 height 7
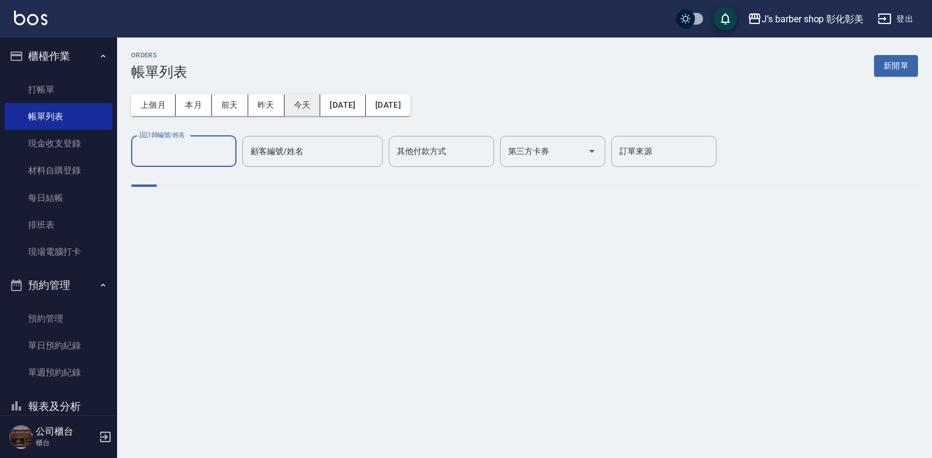
click at [302, 102] on button "今天" at bounding box center [303, 105] width 36 height 22
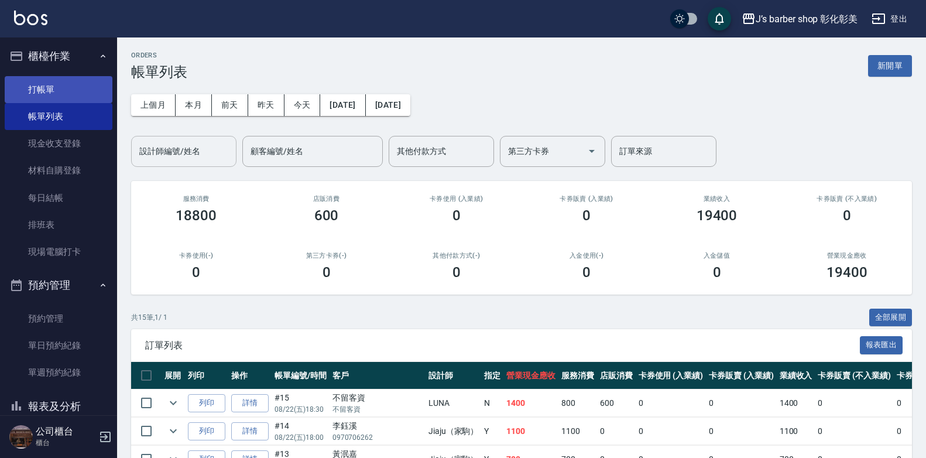
click at [54, 87] on link "打帳單" at bounding box center [59, 89] width 108 height 27
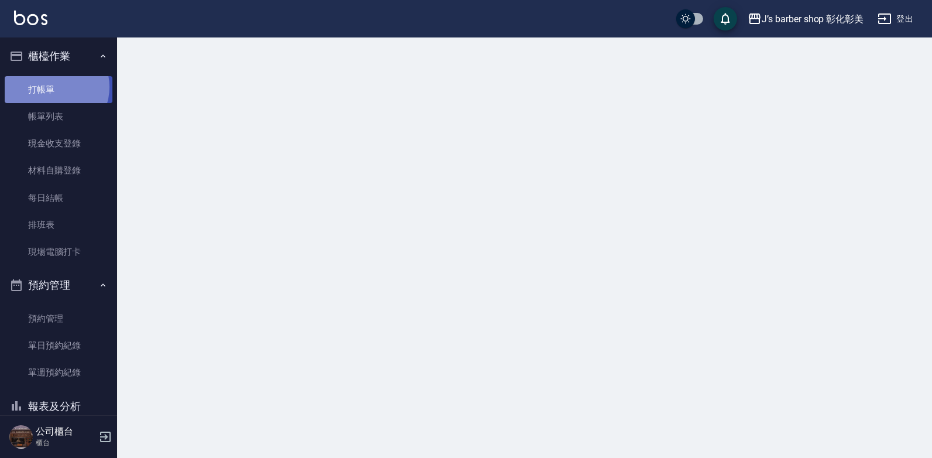
click at [54, 87] on link "打帳單" at bounding box center [59, 89] width 108 height 27
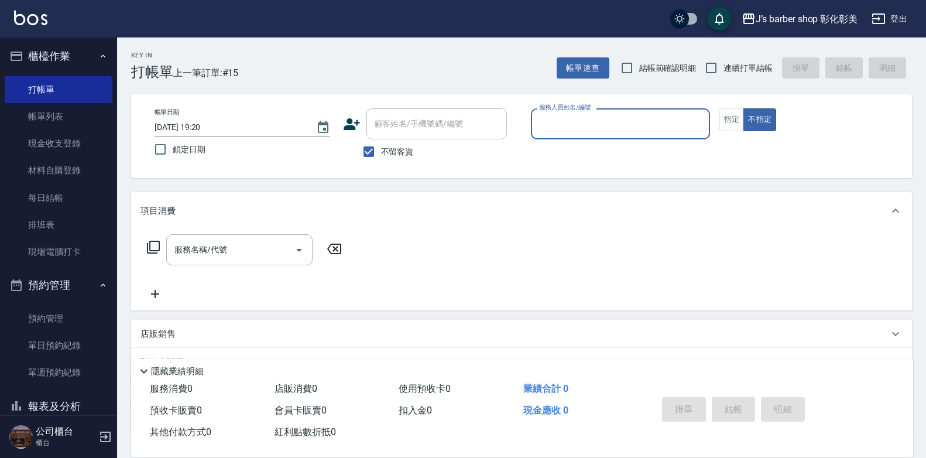
click at [211, 125] on input "[DATE] 19:20" at bounding box center [230, 127] width 150 height 19
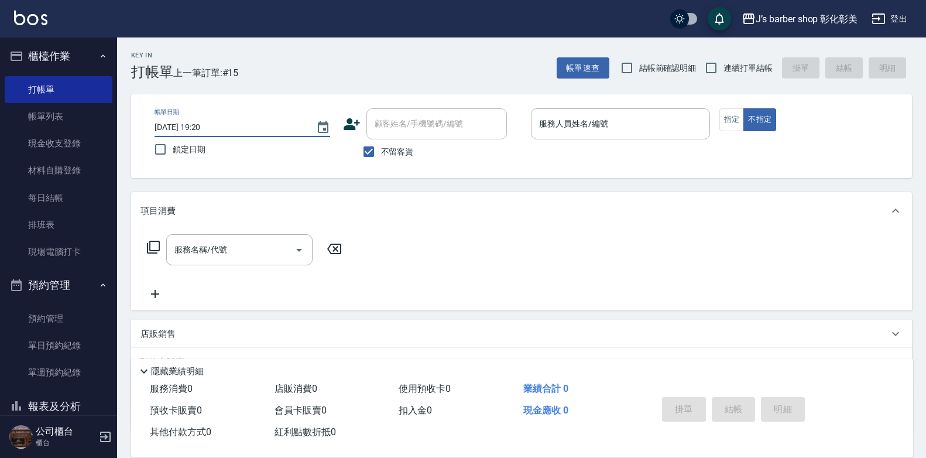
type input "[DATE] 19:00"
click at [364, 154] on input "不留客資" at bounding box center [369, 151] width 25 height 25
checkbox input "false"
click at [422, 122] on input "顧客姓名/手機號碼/編號" at bounding box center [428, 124] width 112 height 20
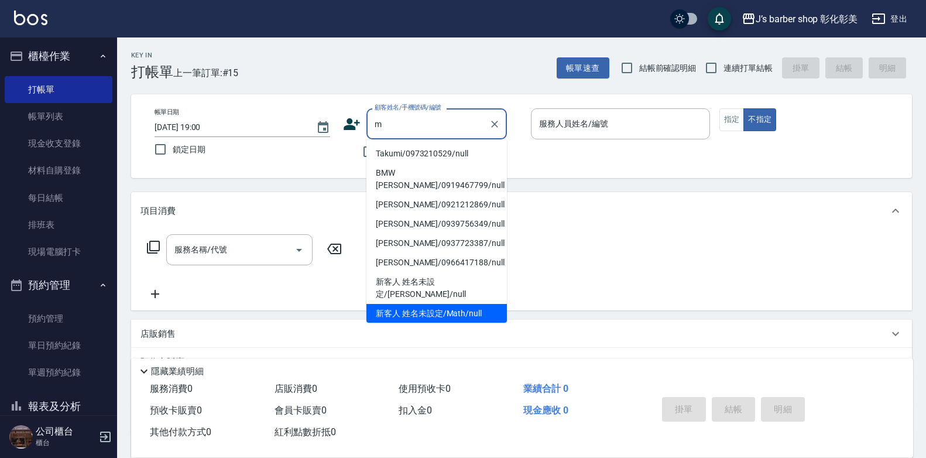
click at [452, 304] on li "新客人 姓名未設定/Math/null" at bounding box center [436, 313] width 140 height 19
type input "新客人 姓名未設定/Math/null"
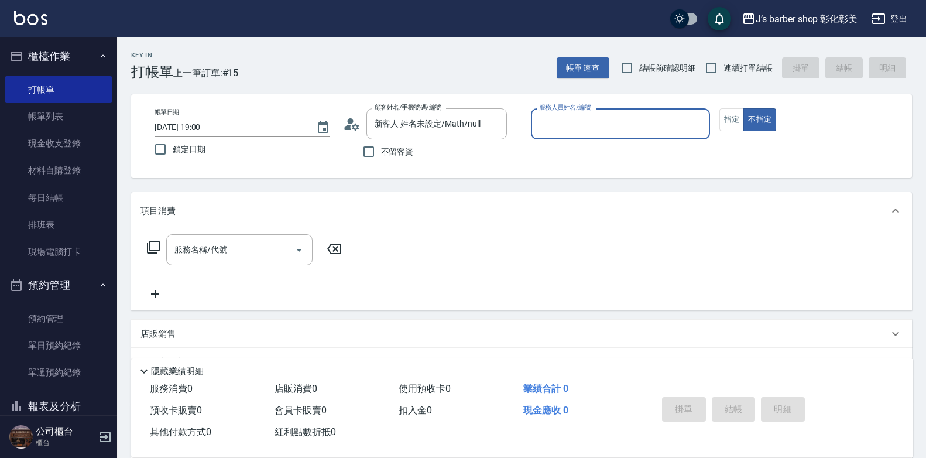
type input "LUNA(無代號)"
click at [265, 239] on div "服務名稱/代號" at bounding box center [239, 249] width 146 height 31
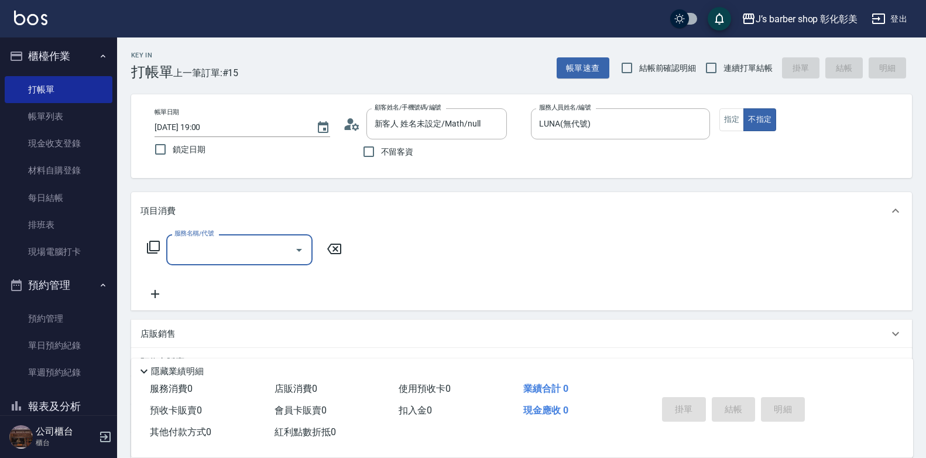
click at [255, 239] on div "服務名稱/代號" at bounding box center [239, 249] width 146 height 31
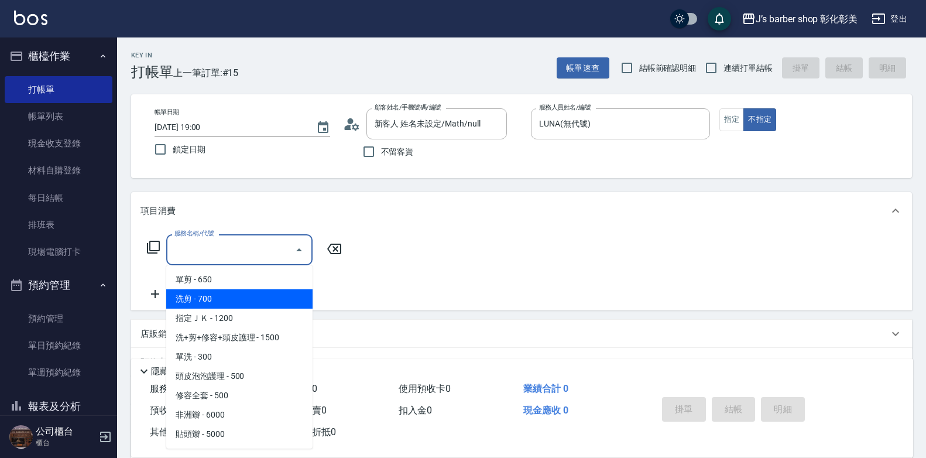
click at [239, 307] on span "洗剪 - 700" at bounding box center [239, 298] width 146 height 19
type input "洗剪(101)"
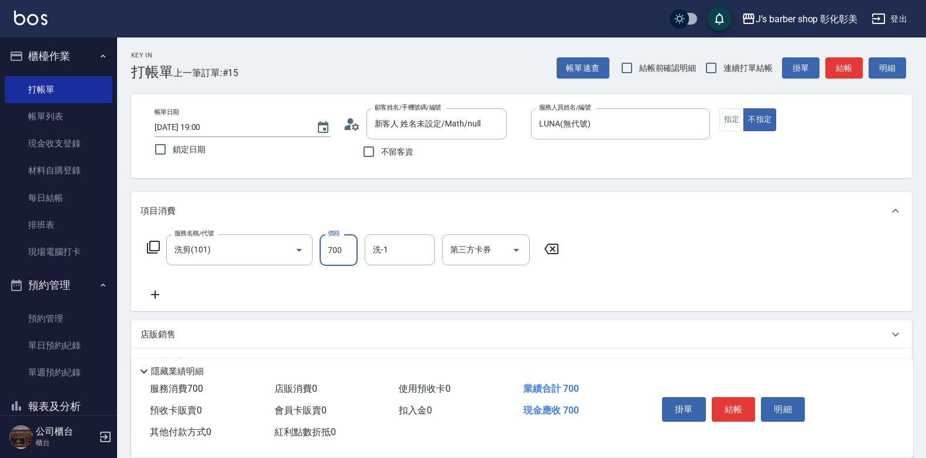
click at [338, 253] on input "700" at bounding box center [339, 250] width 38 height 32
type input "800"
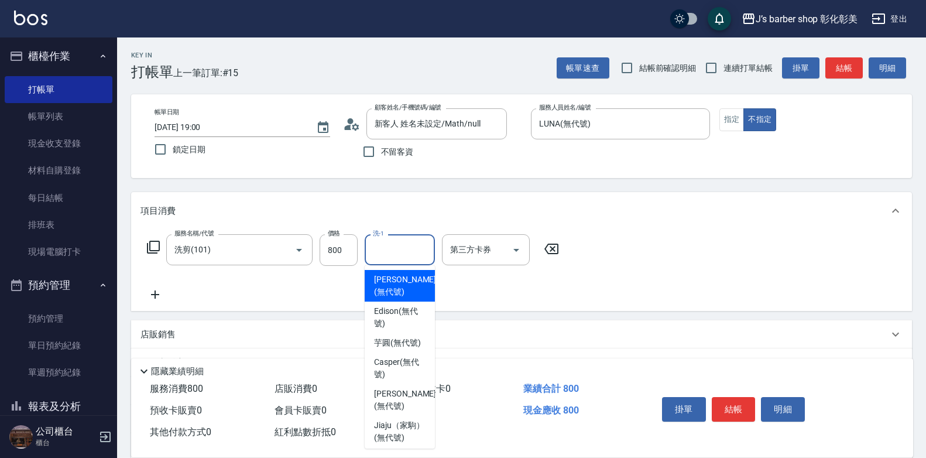
click at [407, 245] on input "洗-1" at bounding box center [400, 249] width 60 height 20
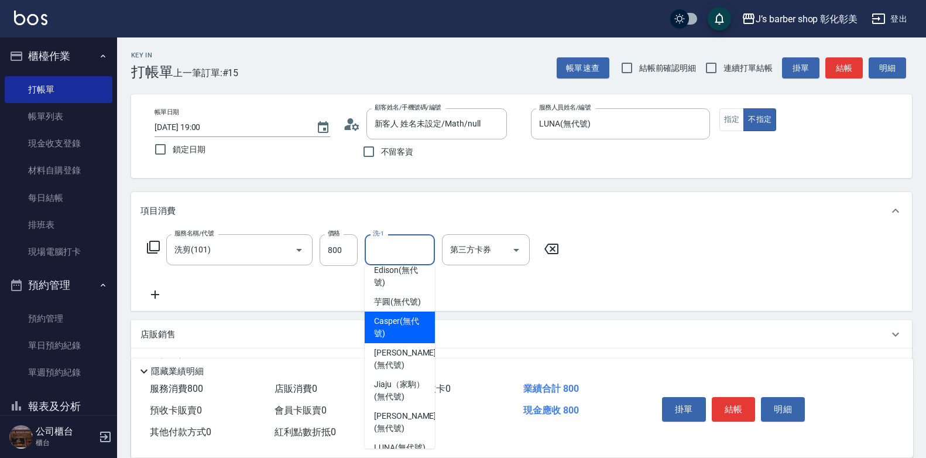
scroll to position [98, 0]
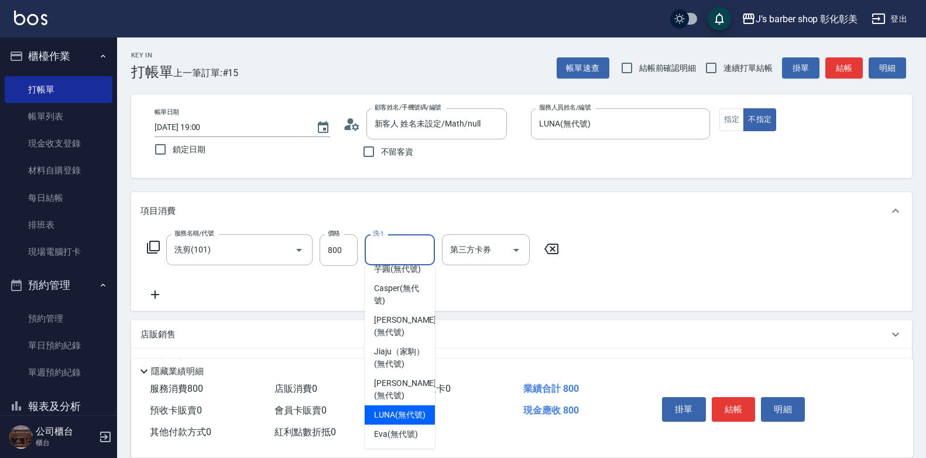
click at [392, 405] on div "LUNA (無代號)" at bounding box center [400, 414] width 70 height 19
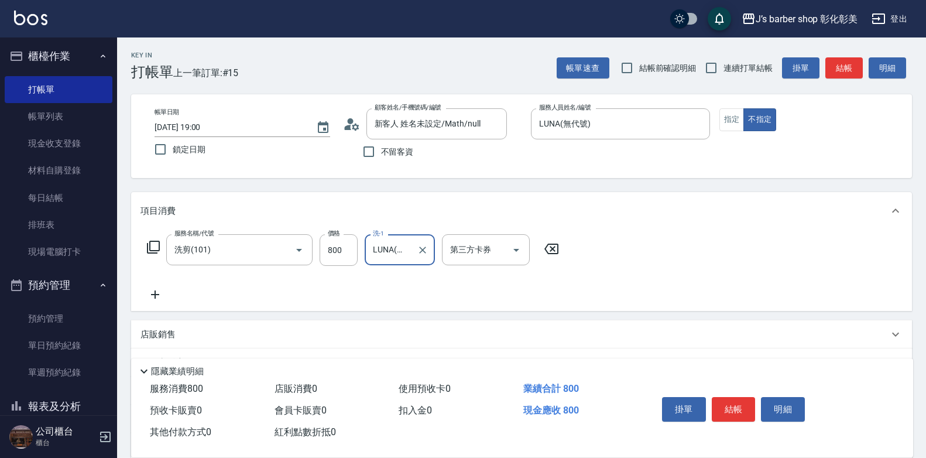
type input "LUNA(無代號)"
click at [724, 400] on button "結帳" at bounding box center [734, 409] width 44 height 25
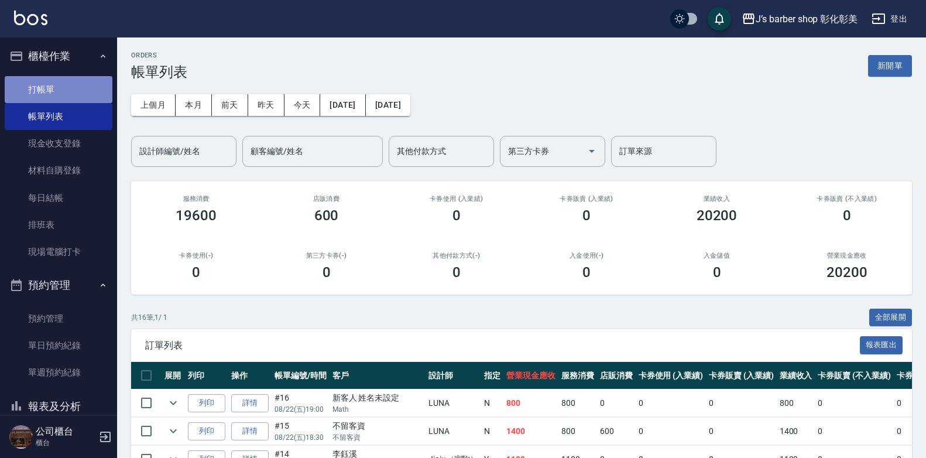
click at [60, 92] on link "打帳單" at bounding box center [59, 89] width 108 height 27
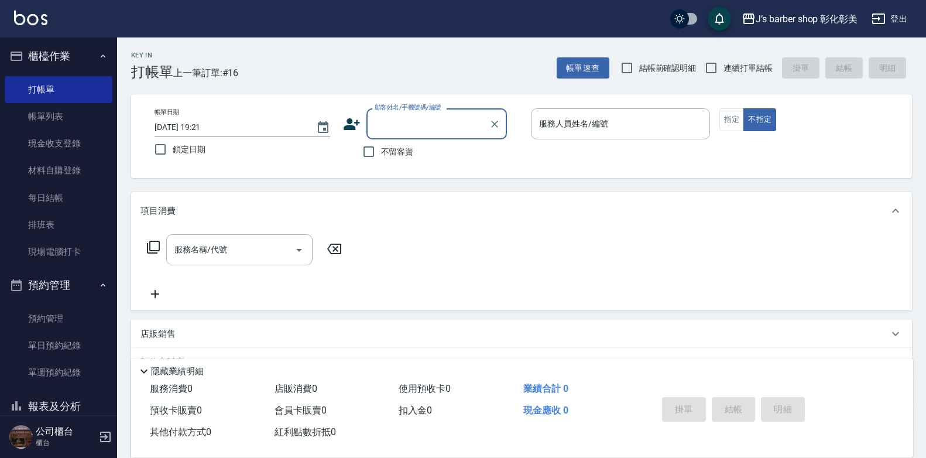
click at [213, 125] on input "[DATE] 19:21" at bounding box center [230, 127] width 150 height 19
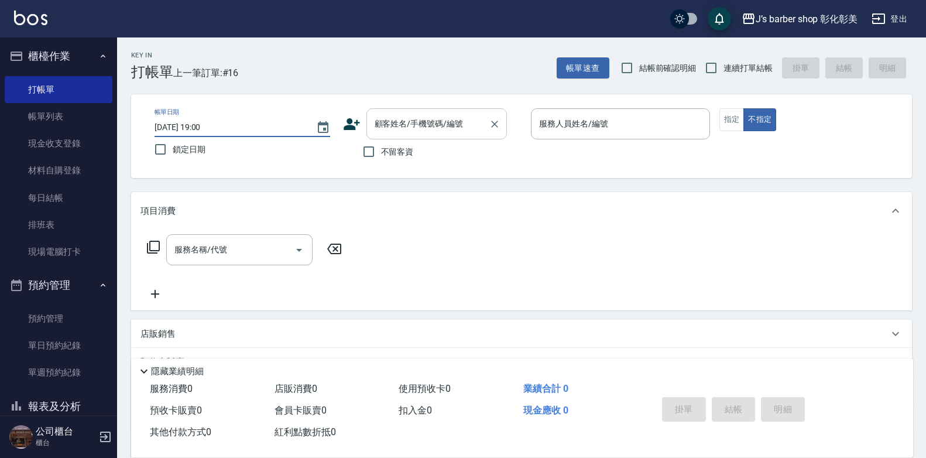
type input "[DATE] 19:00"
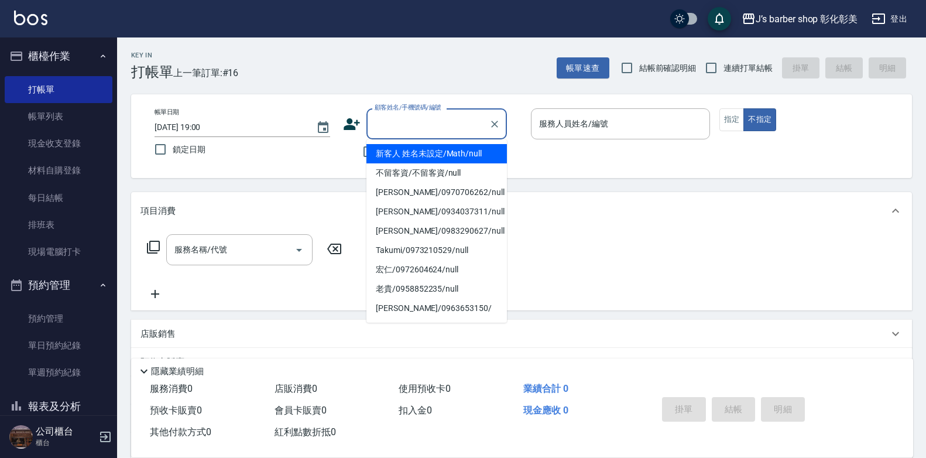
click at [419, 122] on input "顧客姓名/手機號碼/編號" at bounding box center [428, 124] width 112 height 20
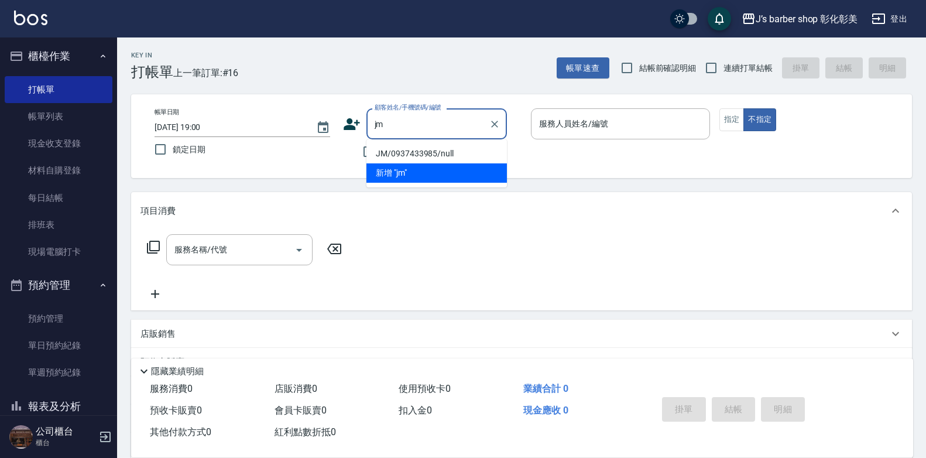
click at [409, 152] on li "JM/0937433985/null" at bounding box center [436, 153] width 140 height 19
type input "jm"
click at [409, 152] on span "不留客資" at bounding box center [397, 152] width 33 height 12
click at [381, 152] on input "不留客資" at bounding box center [369, 151] width 25 height 25
click at [409, 152] on span "不留客資" at bounding box center [397, 152] width 33 height 12
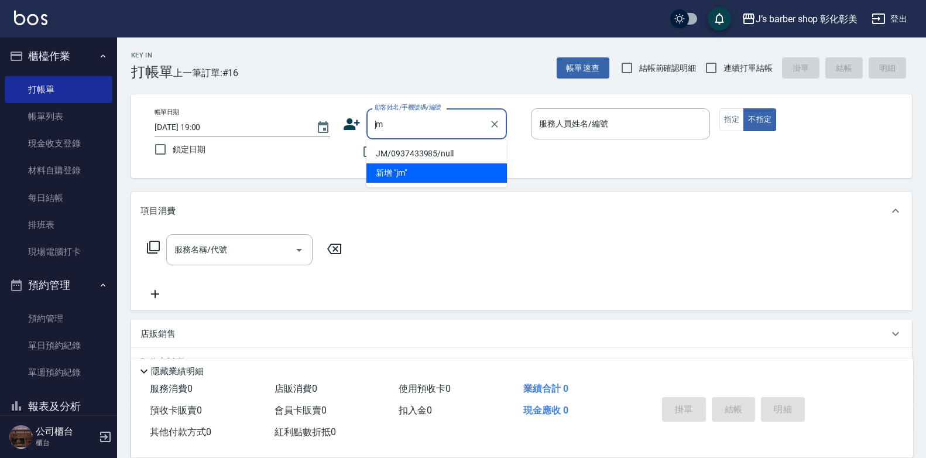
click at [381, 152] on input "不留客資" at bounding box center [369, 151] width 25 height 25
click at [409, 152] on span "不留客資" at bounding box center [397, 152] width 33 height 12
click at [381, 152] on input "不留客資" at bounding box center [369, 151] width 25 height 25
checkbox input "true"
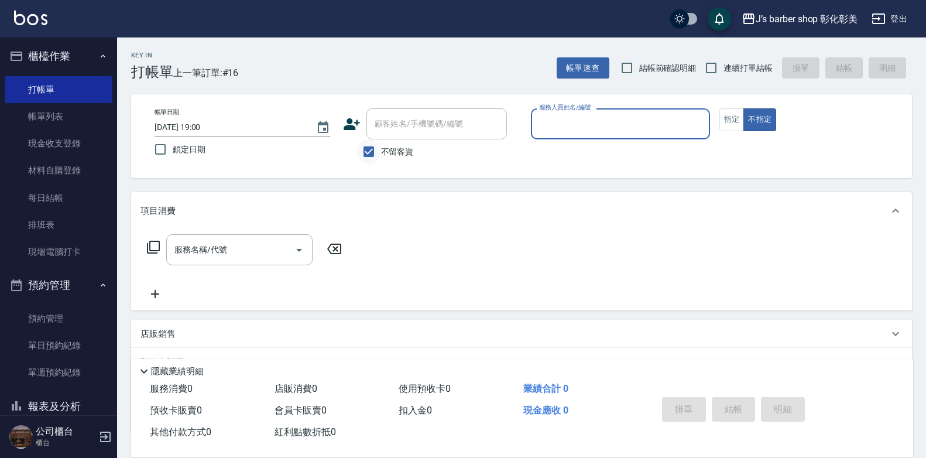
drag, startPoint x: 409, startPoint y: 152, endPoint x: 370, endPoint y: 146, distance: 39.0
click at [370, 146] on input "不留客資" at bounding box center [369, 151] width 25 height 25
checkbox input "false"
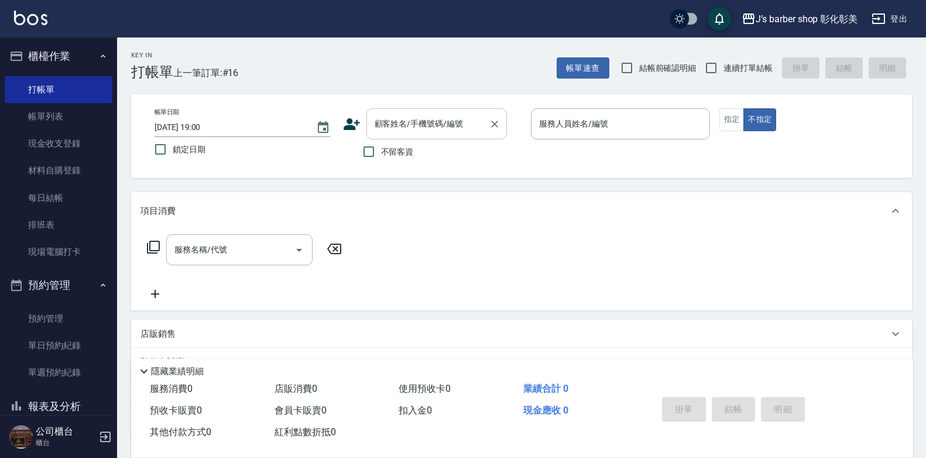
click at [398, 127] on div "顧客姓名/手機號碼/編號 顧客姓名/手機號碼/編號" at bounding box center [436, 123] width 140 height 31
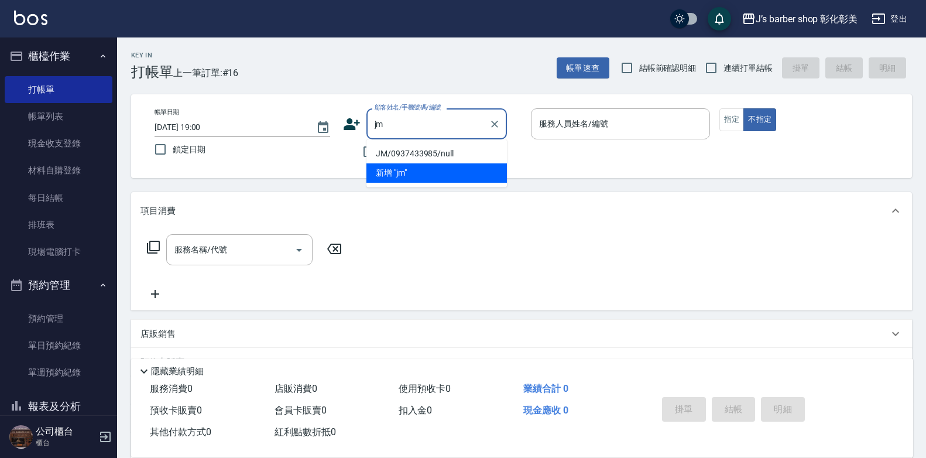
click at [405, 152] on li "JM/0937433985/null" at bounding box center [436, 153] width 140 height 19
type input "jm"
click at [405, 152] on span "不留客資" at bounding box center [397, 152] width 33 height 12
click at [381, 152] on input "不留客資" at bounding box center [369, 151] width 25 height 25
checkbox input "true"
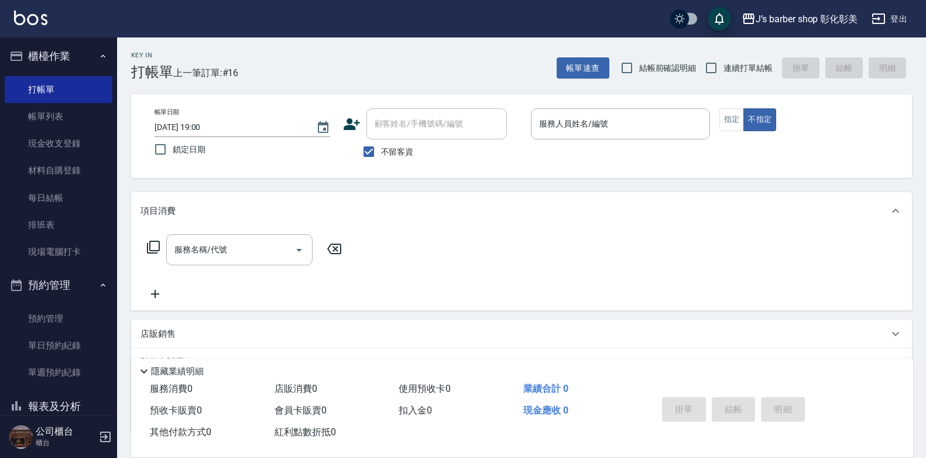
click at [384, 149] on span "不留客資" at bounding box center [397, 152] width 33 height 12
click at [381, 149] on input "不留客資" at bounding box center [369, 151] width 25 height 25
checkbox input "false"
click at [413, 126] on input "顧客姓名/手機號碼/編號" at bounding box center [428, 124] width 112 height 20
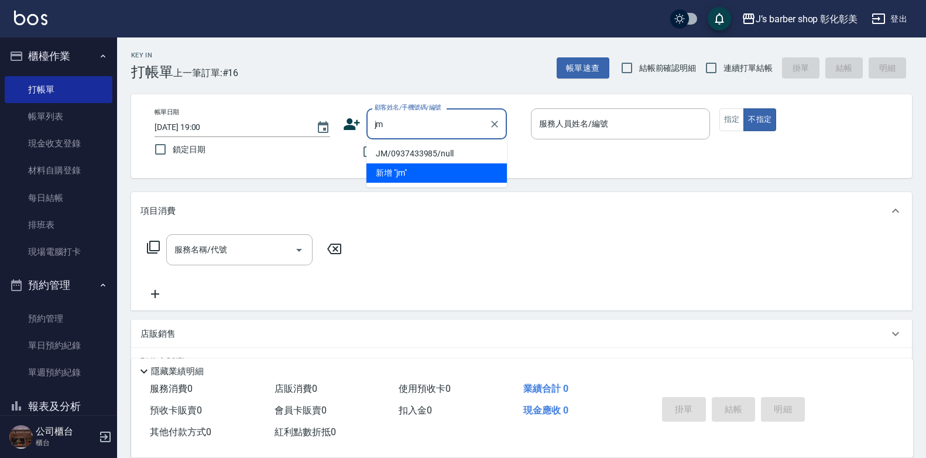
click at [396, 147] on li "JM/0937433985/null" at bounding box center [436, 153] width 140 height 19
type input "JM/0937433985/null"
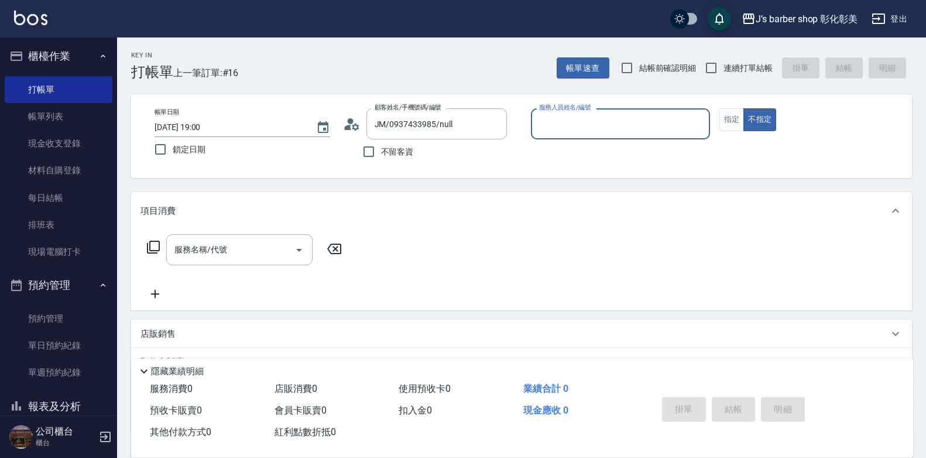
click at [567, 128] on input "服務人員姓名/編號" at bounding box center [620, 124] width 169 height 20
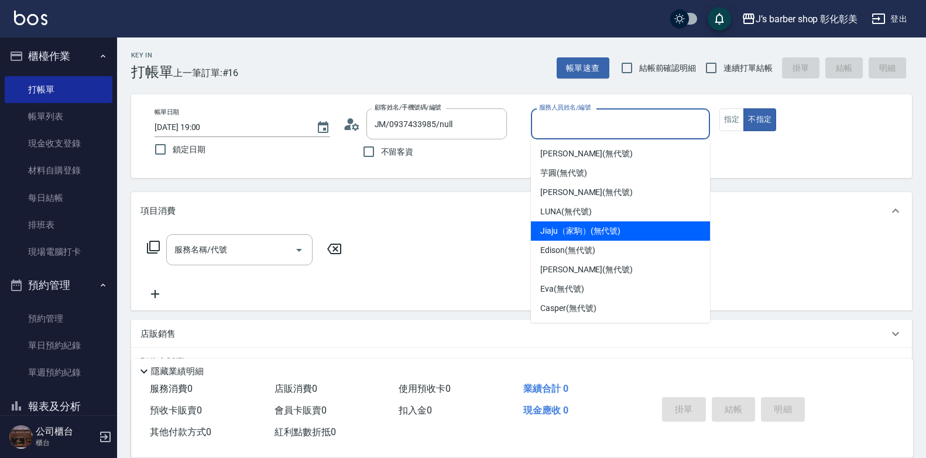
click at [576, 232] on span "Jiaju（家駒） (無代號)" at bounding box center [580, 231] width 80 height 12
type input "Jiaju（家駒）(無代號)"
click at [576, 232] on div "服務名稱/代號 服務名稱/代號" at bounding box center [521, 269] width 781 height 81
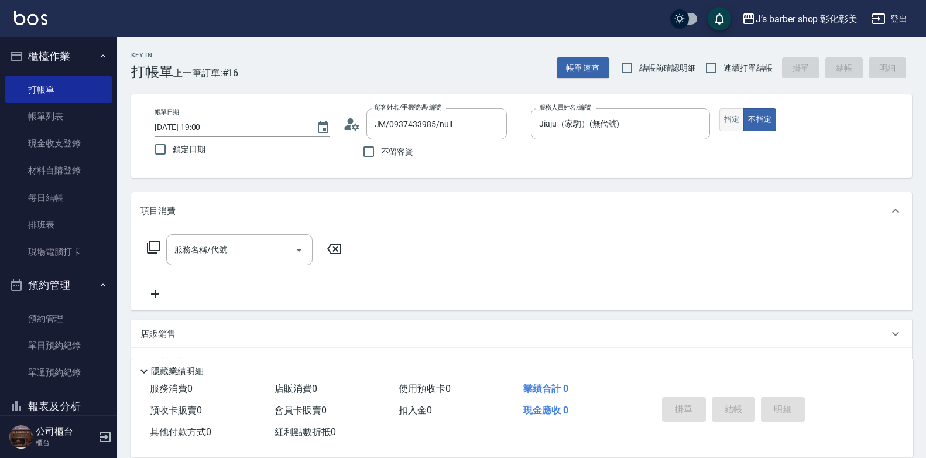
drag, startPoint x: 576, startPoint y: 232, endPoint x: 729, endPoint y: 126, distance: 186.4
click at [729, 126] on button "指定" at bounding box center [731, 119] width 25 height 23
click at [225, 259] on input "服務名稱/代號" at bounding box center [231, 249] width 118 height 20
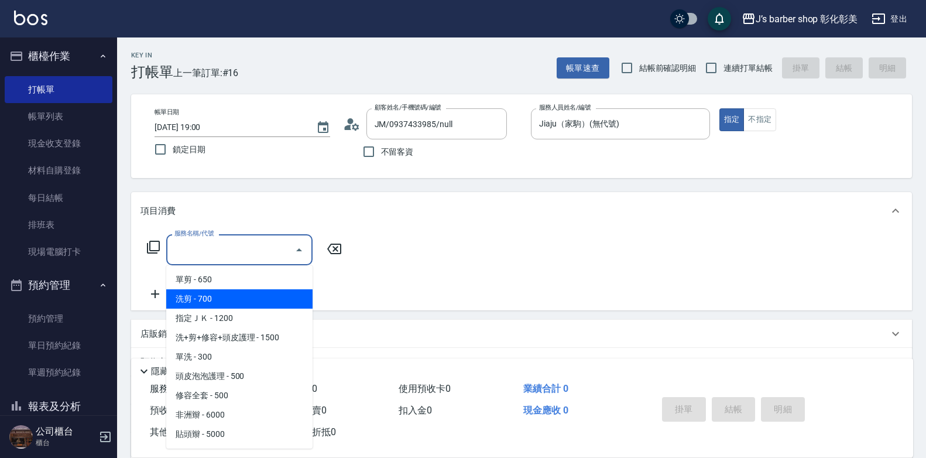
click at [224, 294] on span "洗剪 - 700" at bounding box center [239, 298] width 146 height 19
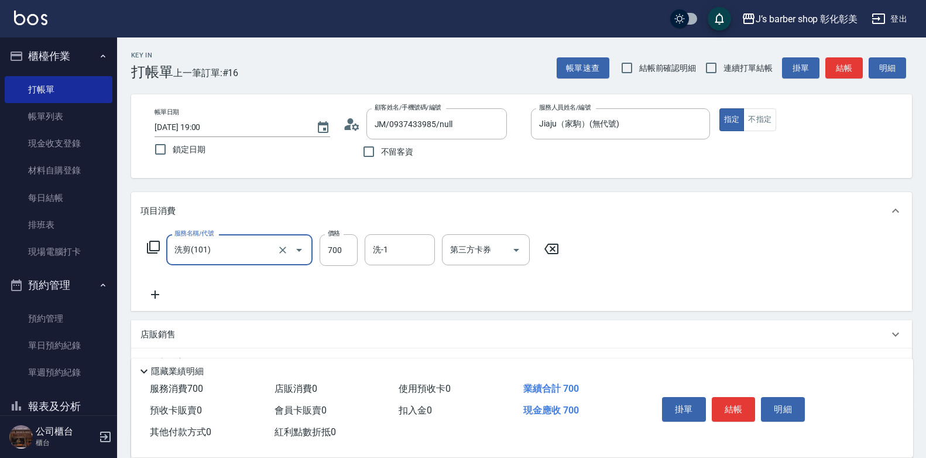
click at [238, 246] on input "洗剪(101)" at bounding box center [223, 249] width 103 height 20
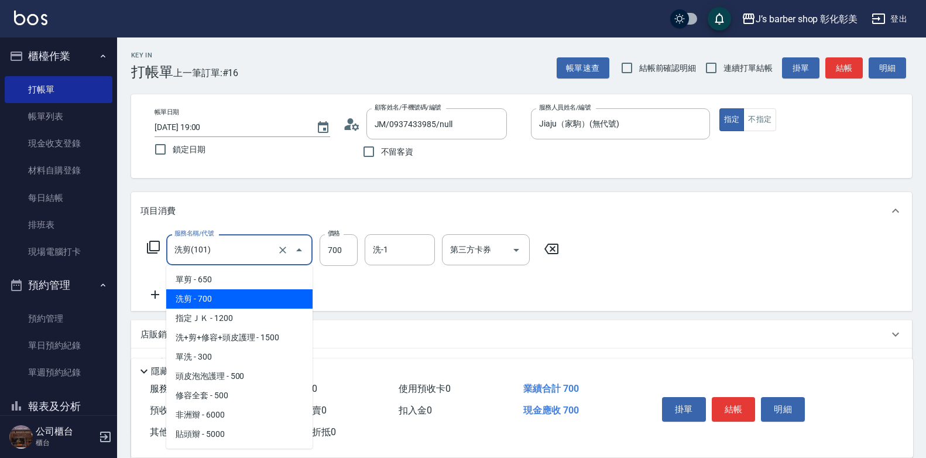
click at [238, 246] on input "洗剪(101)" at bounding box center [223, 249] width 103 height 20
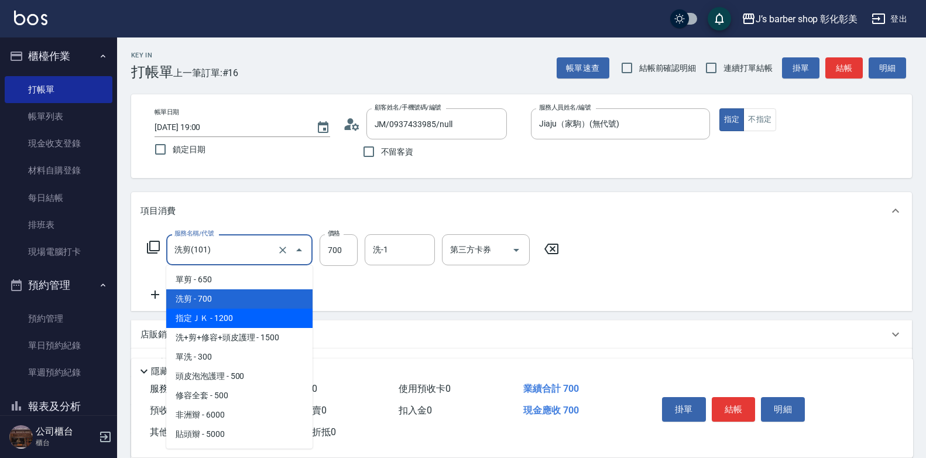
click at [238, 314] on span "指定ＪＫ - 1200" at bounding box center [239, 318] width 146 height 19
type input "指定ＪＫ(102)"
type input "1200"
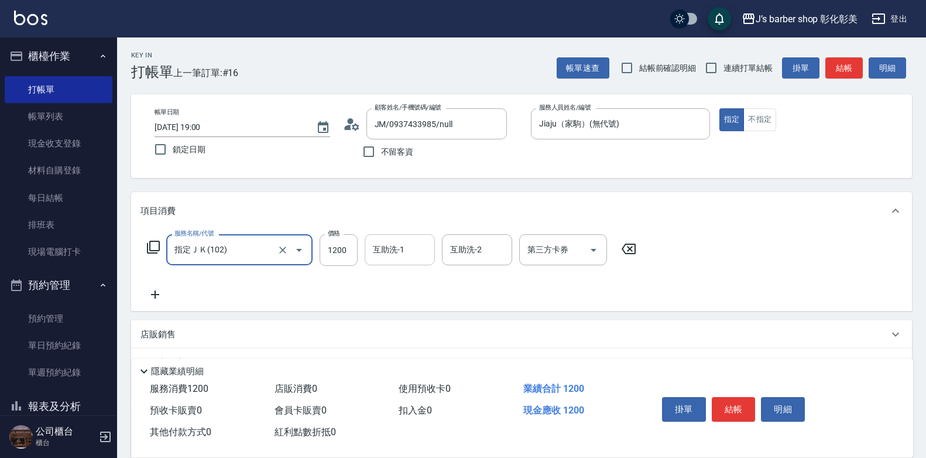
click at [382, 252] on input "互助洗-1" at bounding box center [400, 249] width 60 height 20
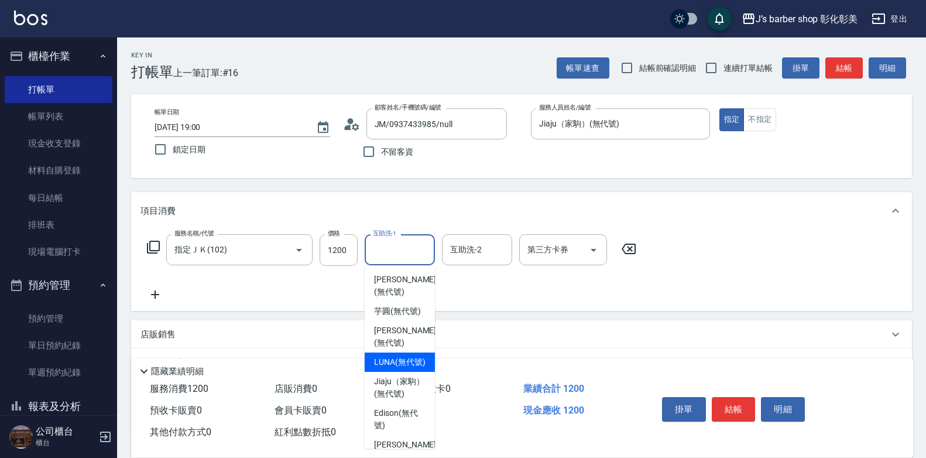
scroll to position [98, 0]
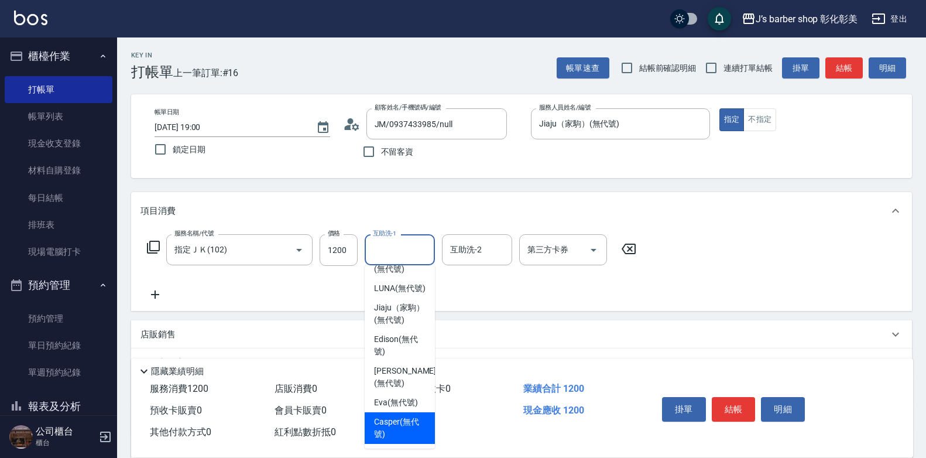
click at [393, 421] on span "Casper (無代號)" at bounding box center [400, 428] width 52 height 25
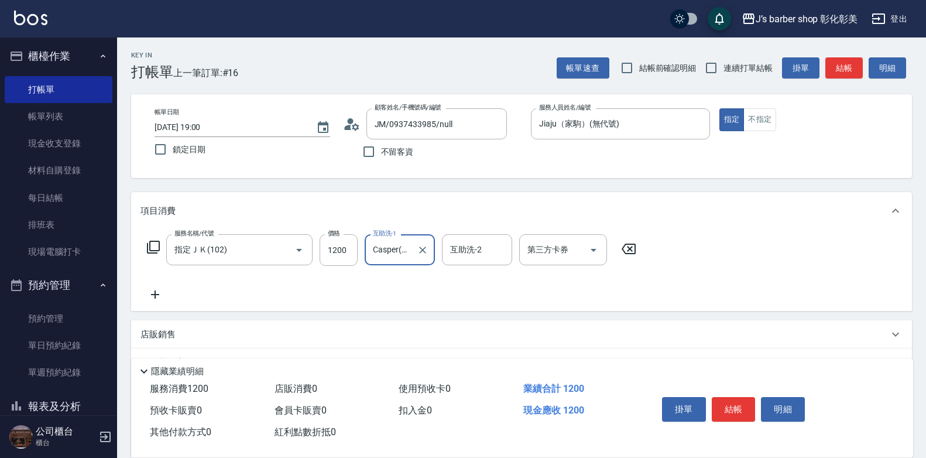
type input "Casper(無代號)"
click at [739, 397] on button "結帳" at bounding box center [734, 409] width 44 height 25
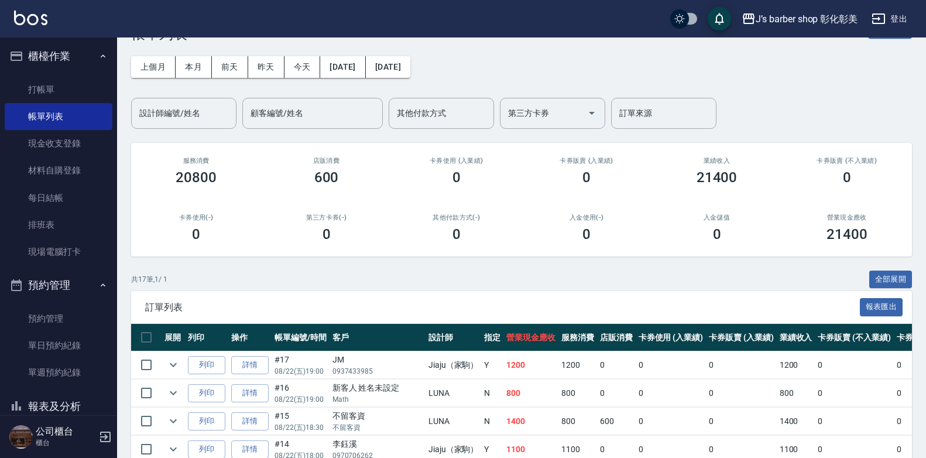
scroll to position [59, 0]
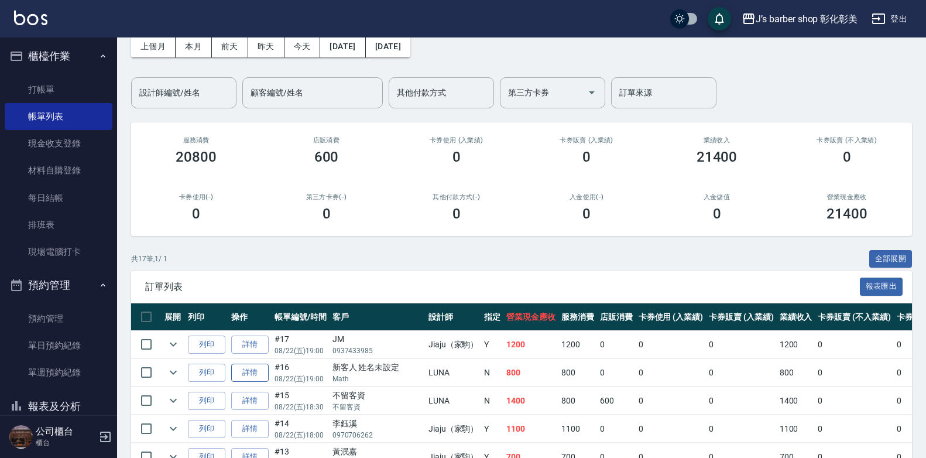
click at [260, 374] on link "詳情" at bounding box center [249, 373] width 37 height 18
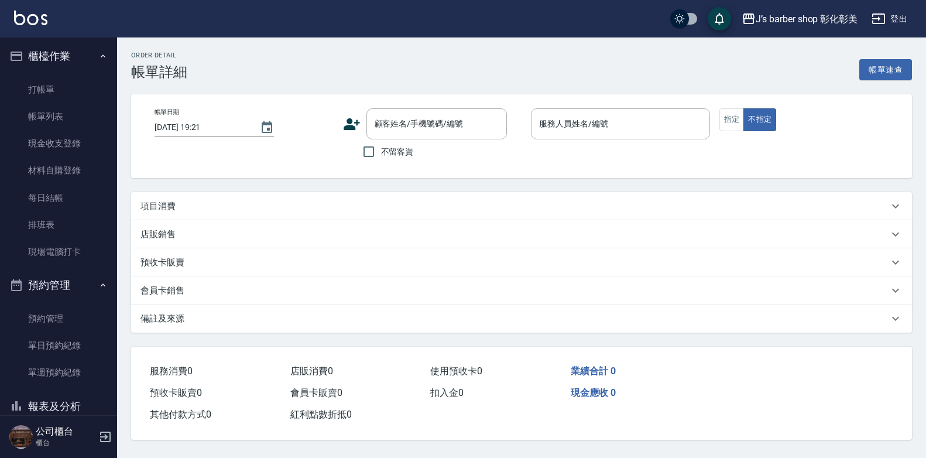
type input "[DATE] 19:00"
type input "LUNA(無代號)"
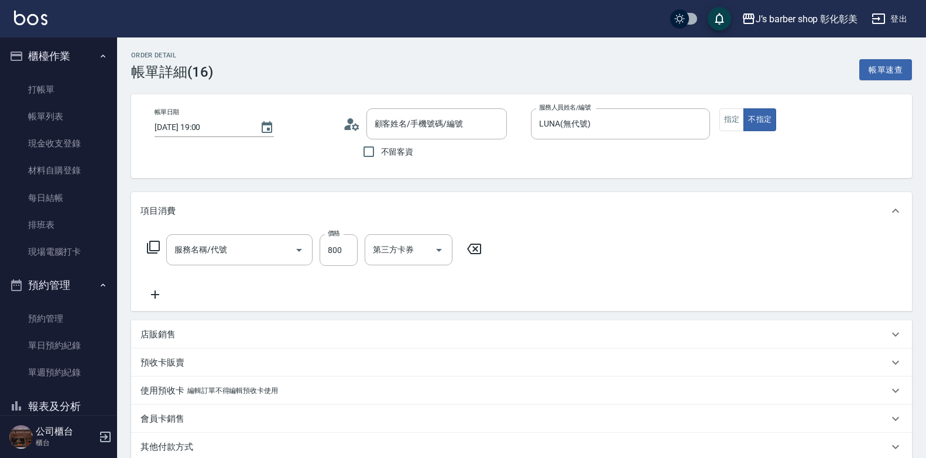
type input "洗剪(101)"
type input "新客人 姓名未設定/Math/null"
click at [731, 125] on button "指定" at bounding box center [731, 119] width 25 height 23
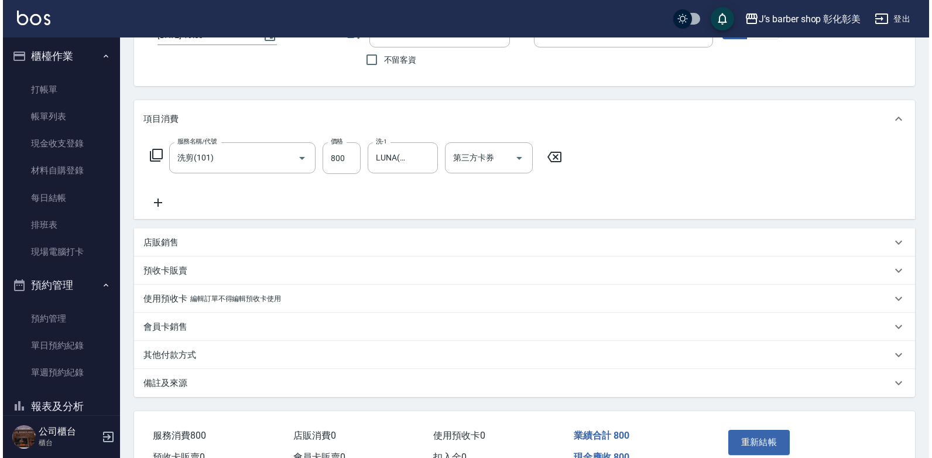
scroll to position [157, 0]
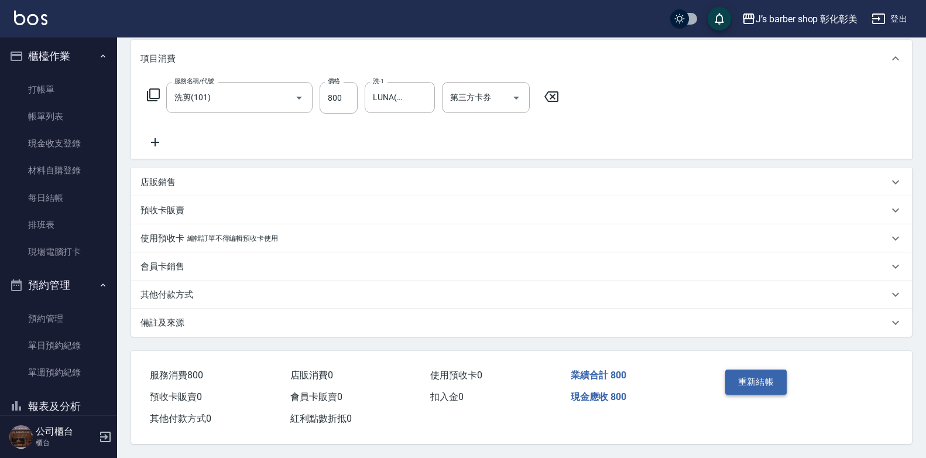
click at [748, 370] on button "重新結帳" at bounding box center [756, 381] width 62 height 25
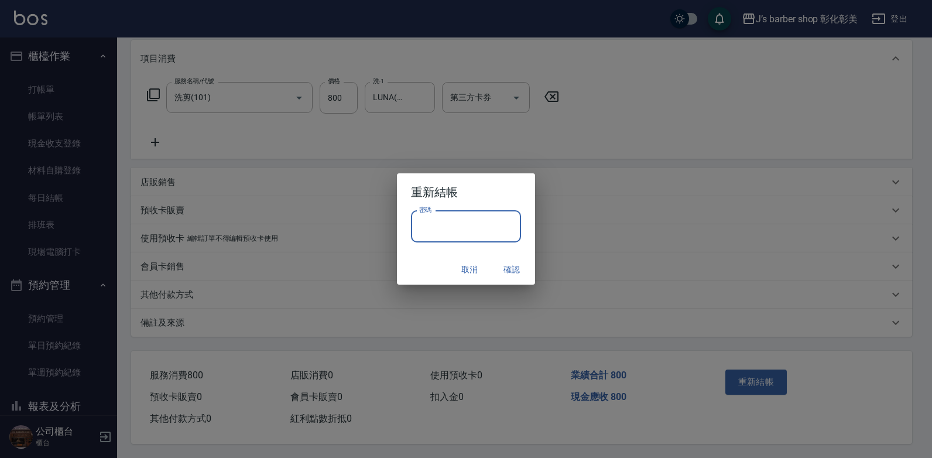
click at [451, 235] on input "密碼" at bounding box center [466, 227] width 110 height 32
type input "****"
click at [515, 268] on button "確認" at bounding box center [511, 270] width 37 height 22
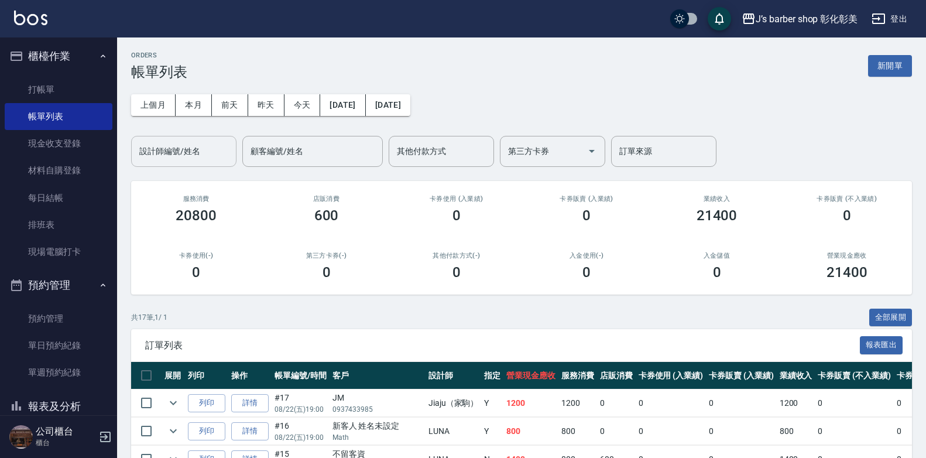
click at [210, 153] on input "設計師編號/姓名" at bounding box center [183, 151] width 95 height 20
click at [200, 155] on input "設計師編號/姓名" at bounding box center [183, 151] width 95 height 20
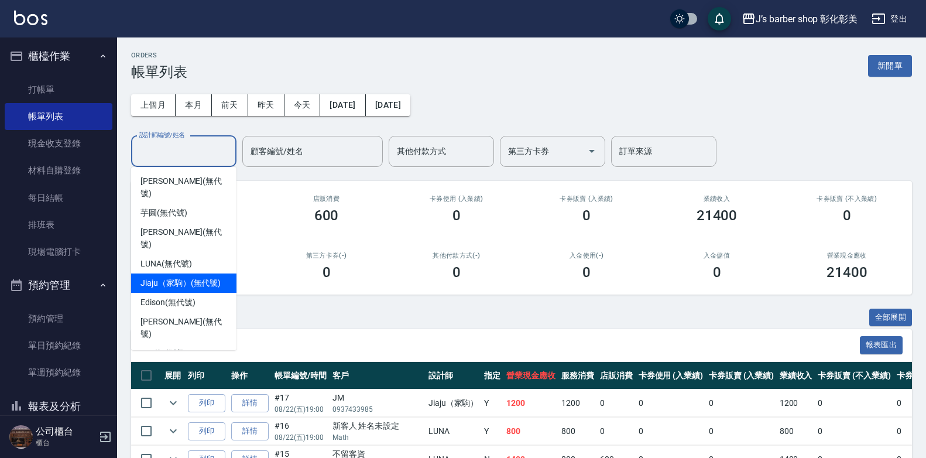
click at [183, 277] on span "Jiaju（家駒） (無代號)" at bounding box center [180, 283] width 80 height 12
type input "Jiaju（家駒）(無代號)"
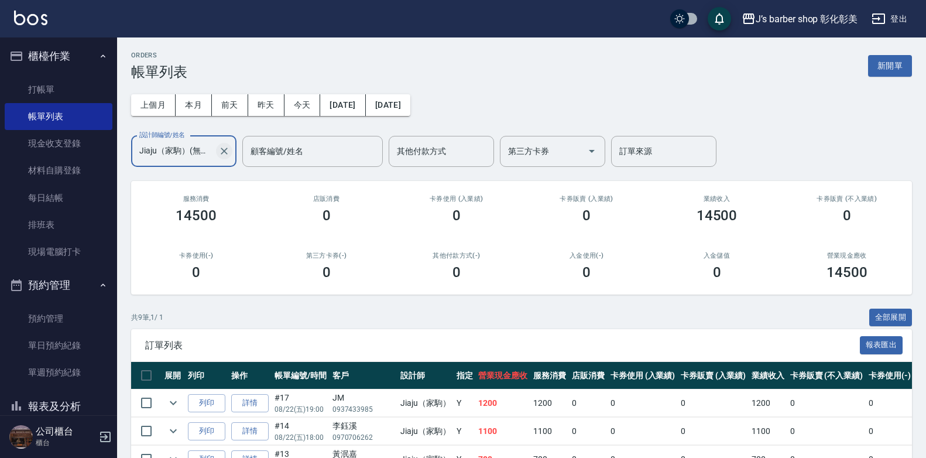
click at [226, 152] on icon "Clear" at bounding box center [224, 151] width 12 height 12
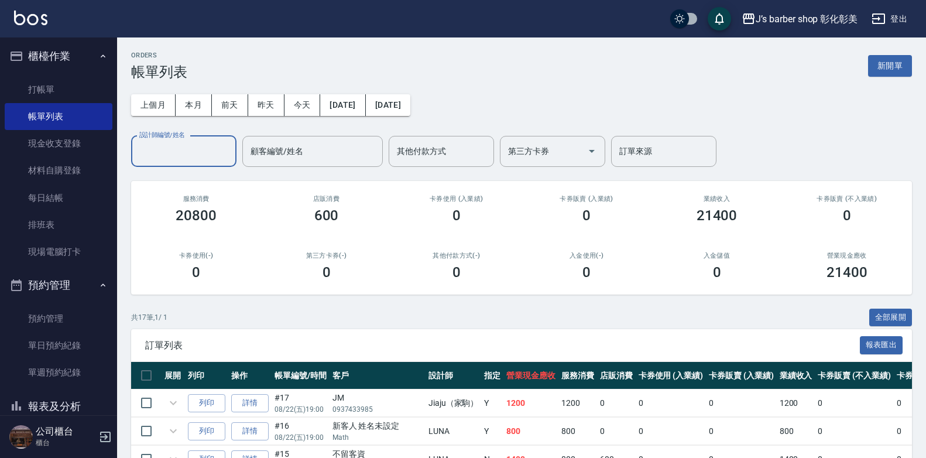
drag, startPoint x: 215, startPoint y: 157, endPoint x: 219, endPoint y: 149, distance: 8.6
click at [214, 157] on input "設計師編號/姓名" at bounding box center [183, 151] width 95 height 20
click at [219, 150] on input "設計師編號/姓名" at bounding box center [183, 151] width 95 height 20
click at [211, 150] on input "設計師編號/姓名" at bounding box center [183, 151] width 95 height 20
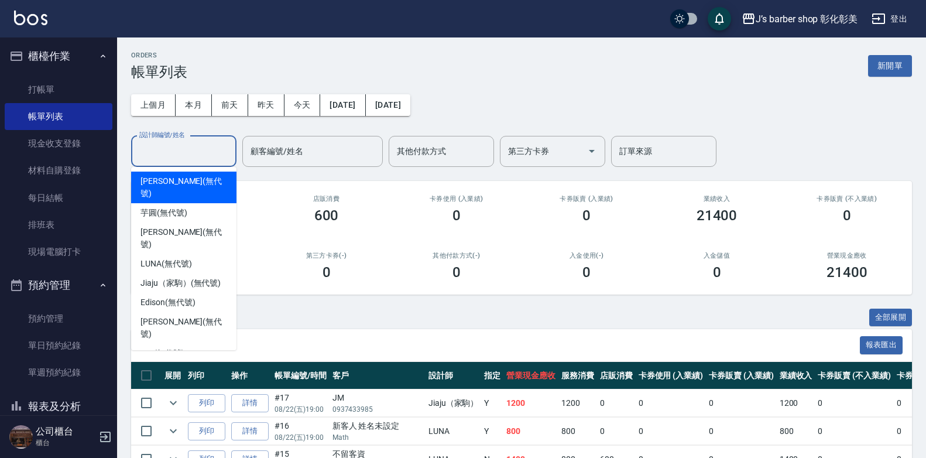
click at [211, 150] on input "設計師編號/姓名" at bounding box center [183, 151] width 95 height 20
click at [206, 157] on input "設計師編號/姓名" at bounding box center [183, 151] width 95 height 20
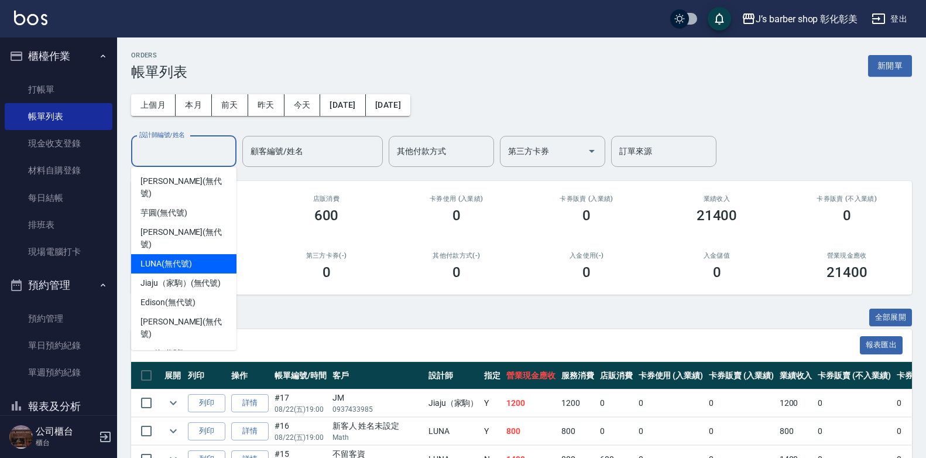
click at [179, 258] on span "LUNA (無代號)" at bounding box center [166, 264] width 52 height 12
type input "LUNA(無代號)"
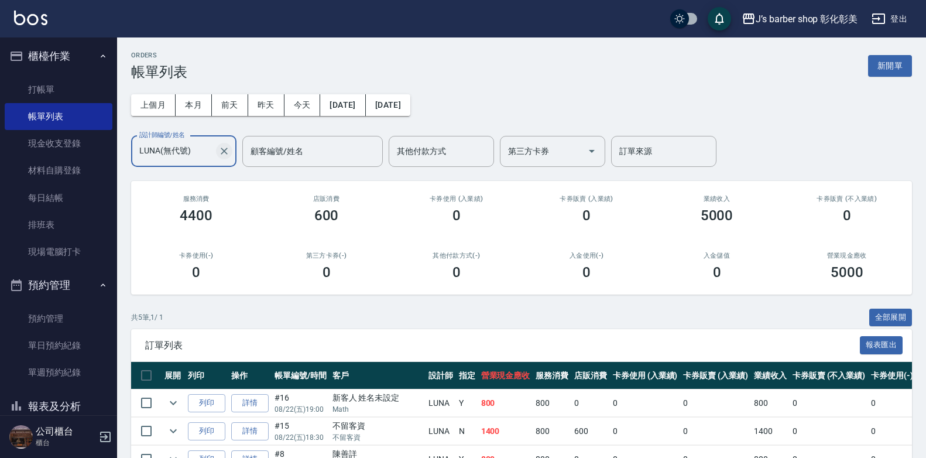
click at [220, 151] on icon "Clear" at bounding box center [224, 151] width 12 height 12
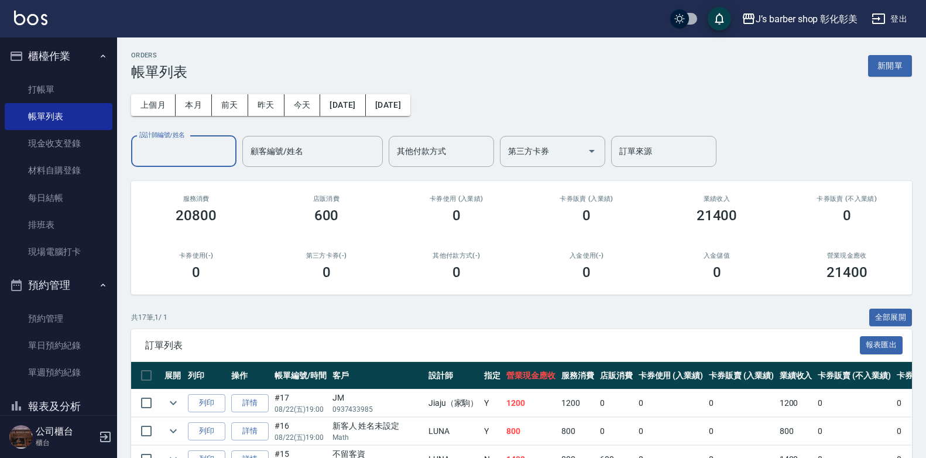
click at [180, 155] on input "設計師編號/姓名" at bounding box center [183, 151] width 95 height 20
click at [181, 155] on input "設計師編號/姓名" at bounding box center [183, 151] width 95 height 20
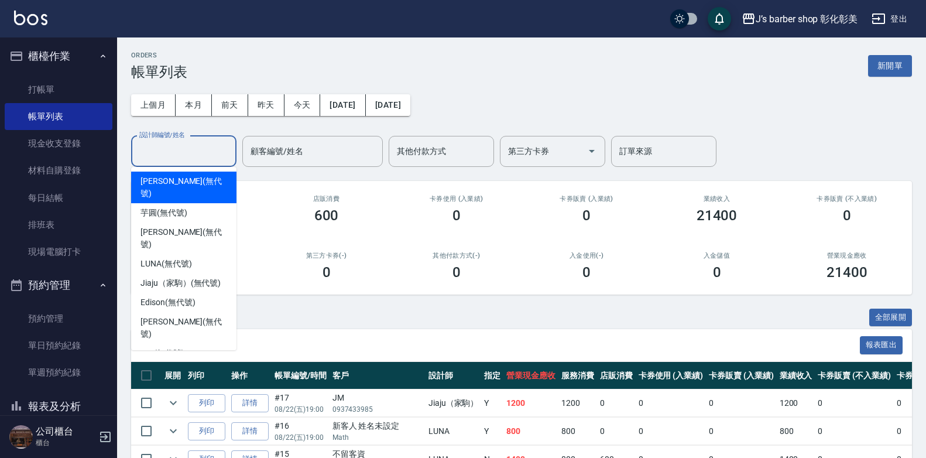
click at [181, 155] on input "設計師編號/姓名" at bounding box center [183, 151] width 95 height 20
click at [187, 366] on span "Casper (無代號)" at bounding box center [168, 372] width 56 height 12
type input "Casper(無代號)"
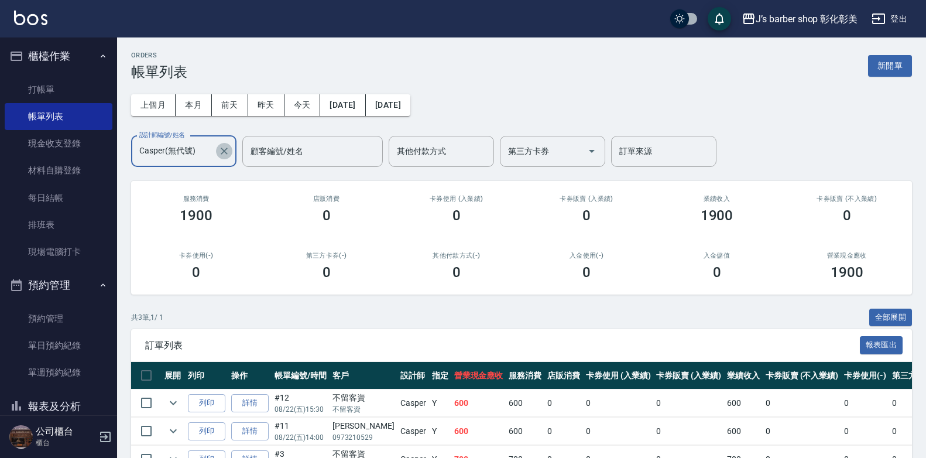
click at [228, 149] on icon "Clear" at bounding box center [224, 151] width 12 height 12
